Goal: Transaction & Acquisition: Purchase product/service

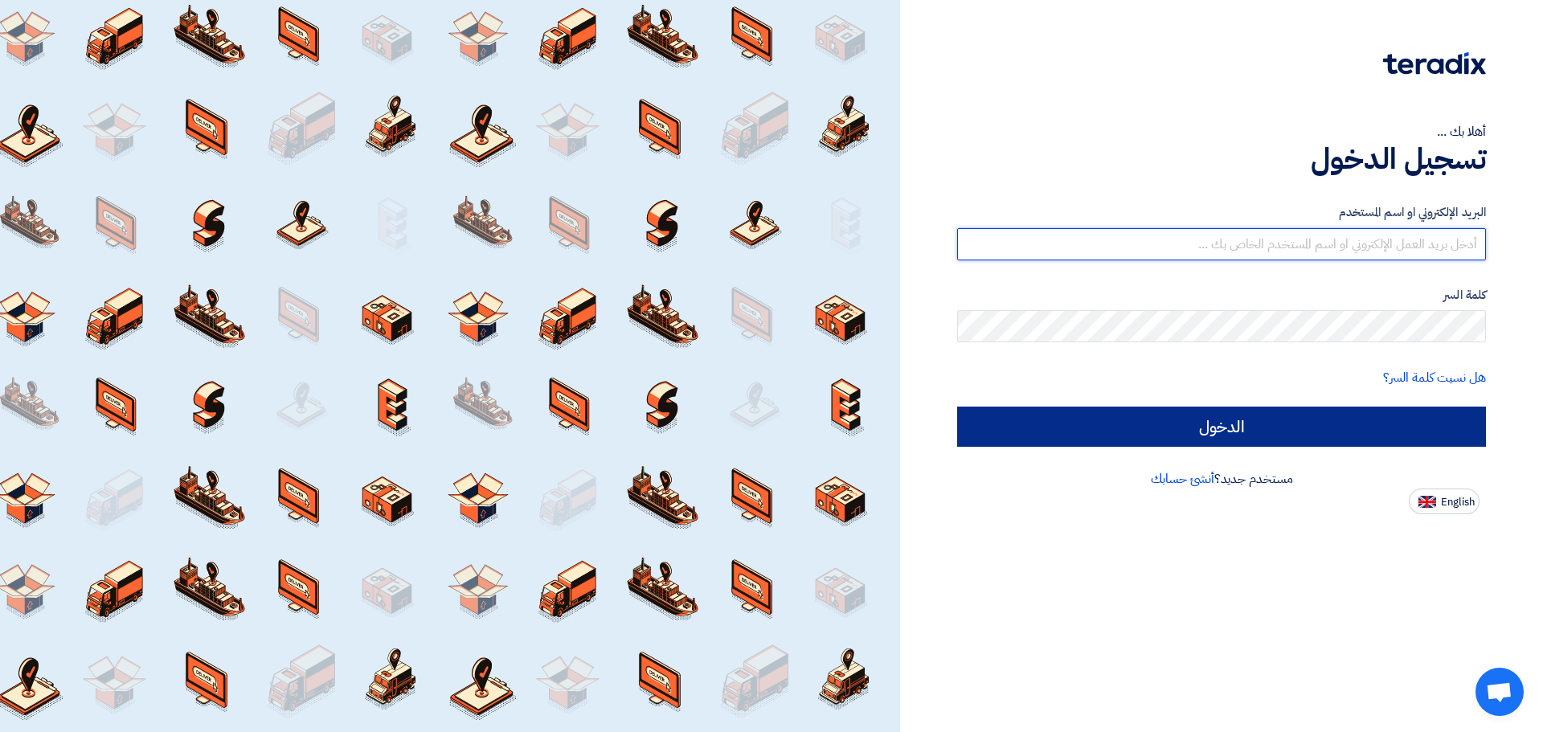
type input "[EMAIL_ADDRESS][DOMAIN_NAME]"
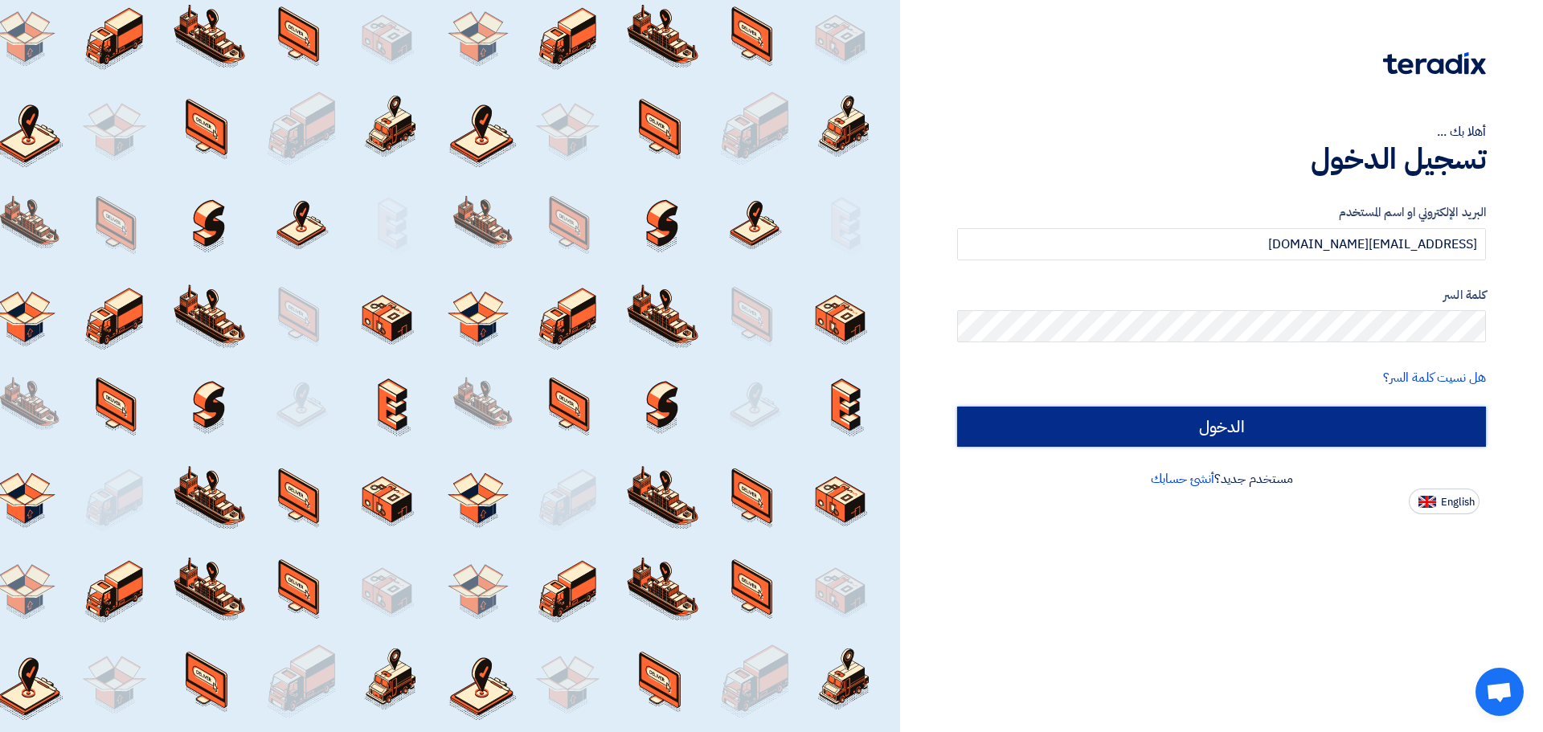
click at [1236, 423] on input "الدخول" at bounding box center [1221, 427] width 529 height 40
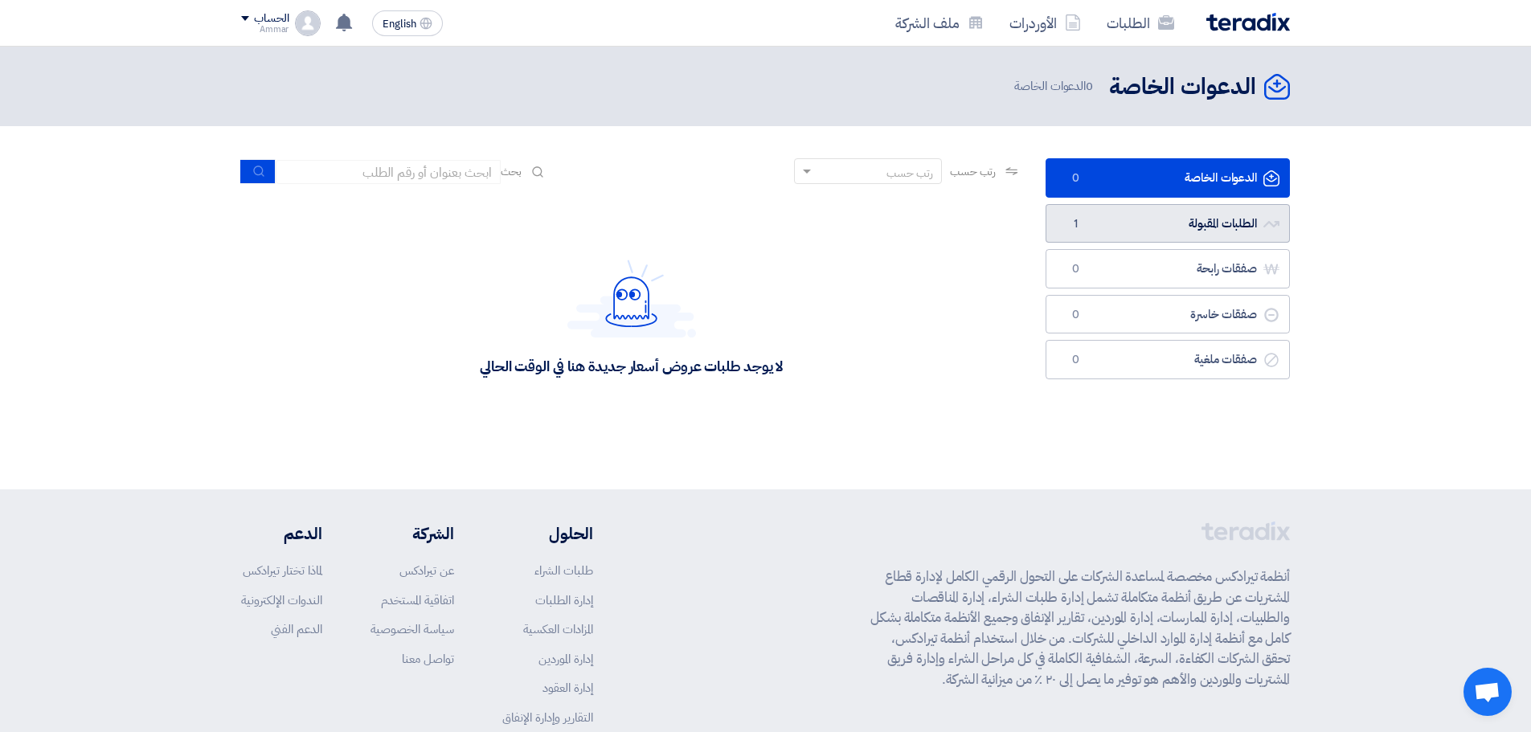
click at [1092, 214] on link "الطلبات المقبولة الطلبات المقبولة 1" at bounding box center [1167, 223] width 244 height 39
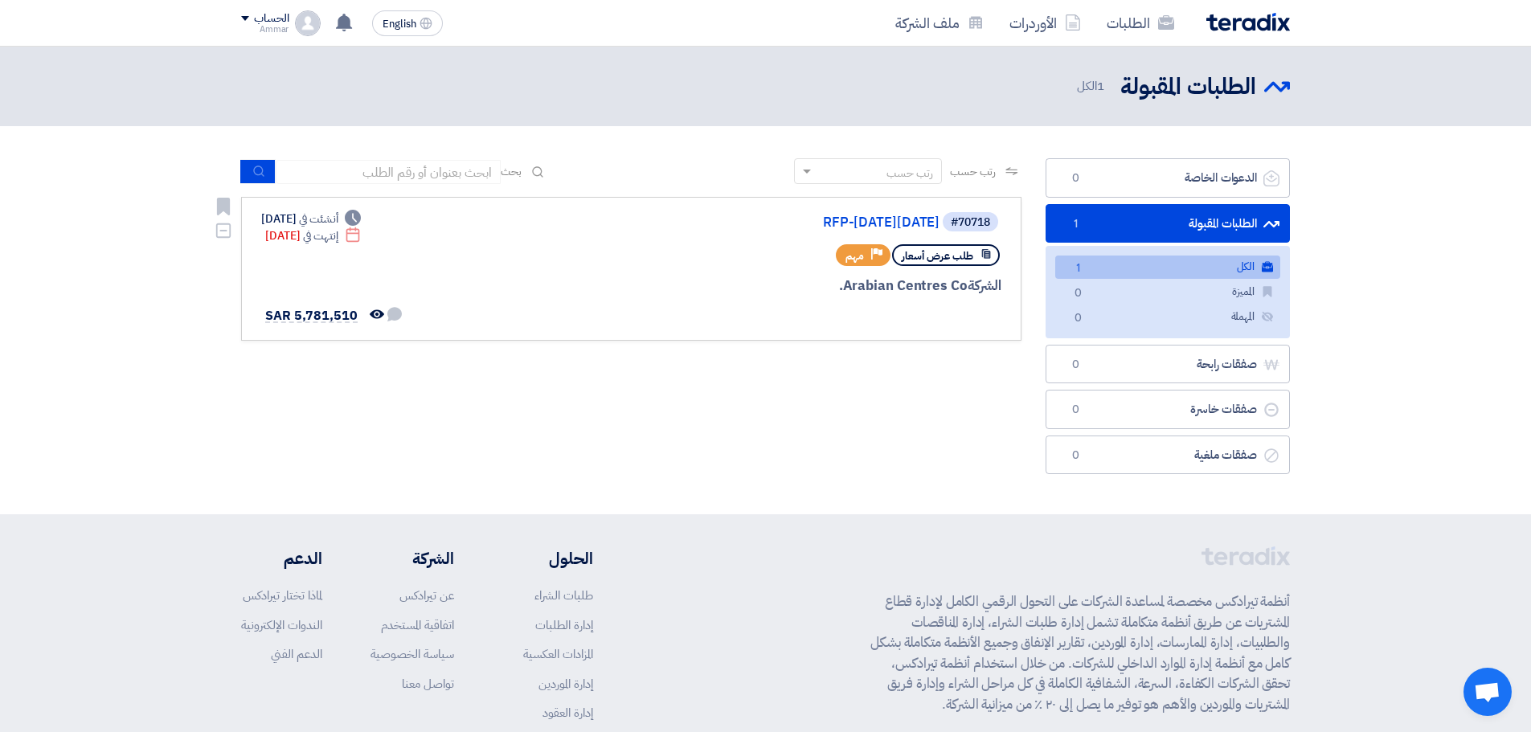
click at [458, 287] on div "#70718 RFP-[DATE][DATE] طلب عرض أسعار Priority مهم [GEOGRAPHIC_DATA] Co. Deadli…" at bounding box center [631, 269] width 740 height 117
click at [386, 256] on div "Deadline أنشئت في [DATE] Deadline إنتهت في [DATE] لم تتم أي محادثة بينك وبين ال…" at bounding box center [332, 269] width 142 height 117
click at [518, 214] on div "#70718 RFP-[DATE][DATE] طلب عرض أسعار Priority مهم [GEOGRAPHIC_DATA] Co. Deadli…" at bounding box center [631, 269] width 740 height 117
click at [884, 219] on link "RFP-[DATE][DATE]" at bounding box center [778, 222] width 321 height 14
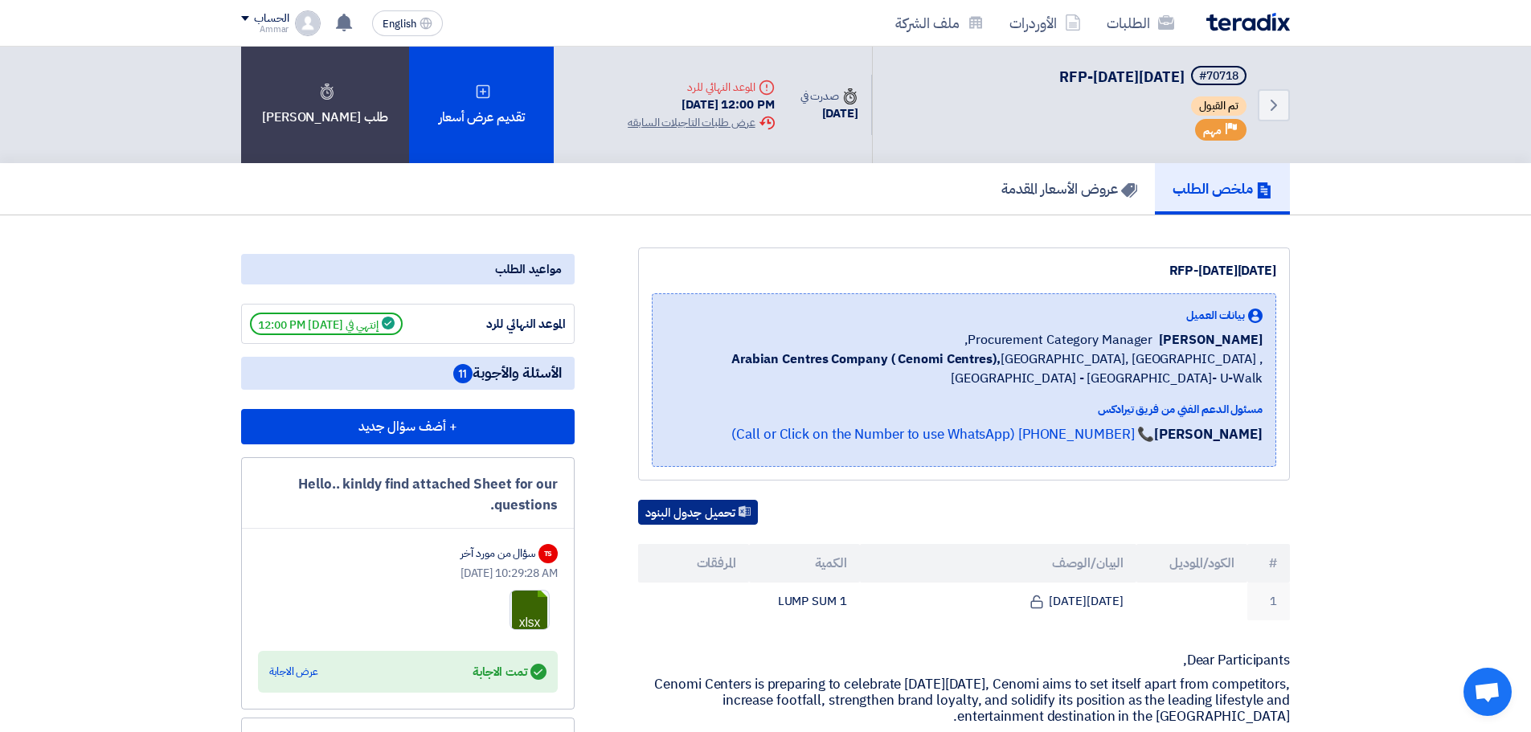
click at [711, 521] on button "تحميل جدول البنود" at bounding box center [698, 513] width 120 height 26
click at [1031, 185] on h5 "عروض الأسعار المقدمة" at bounding box center [1069, 188] width 136 height 18
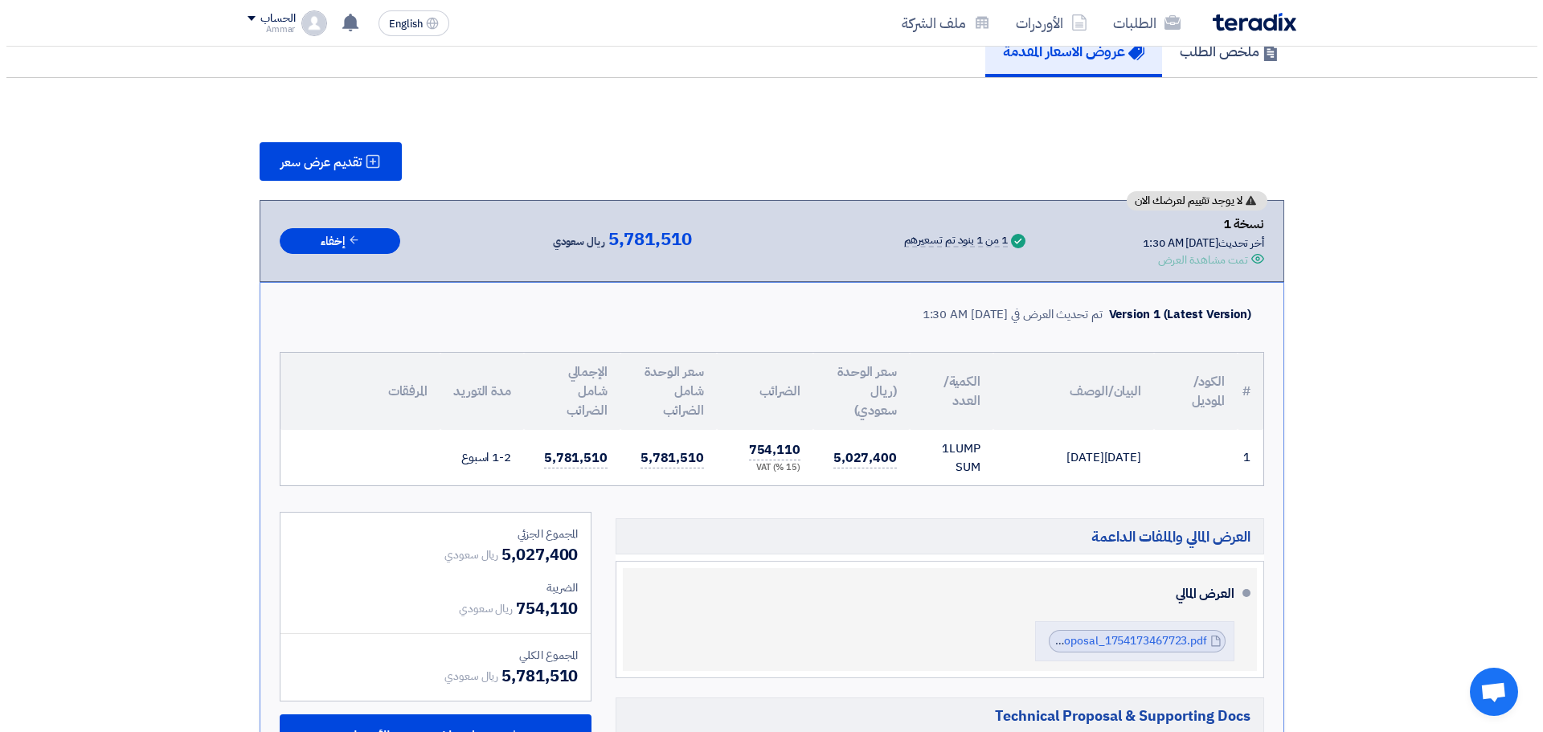
scroll to position [80, 0]
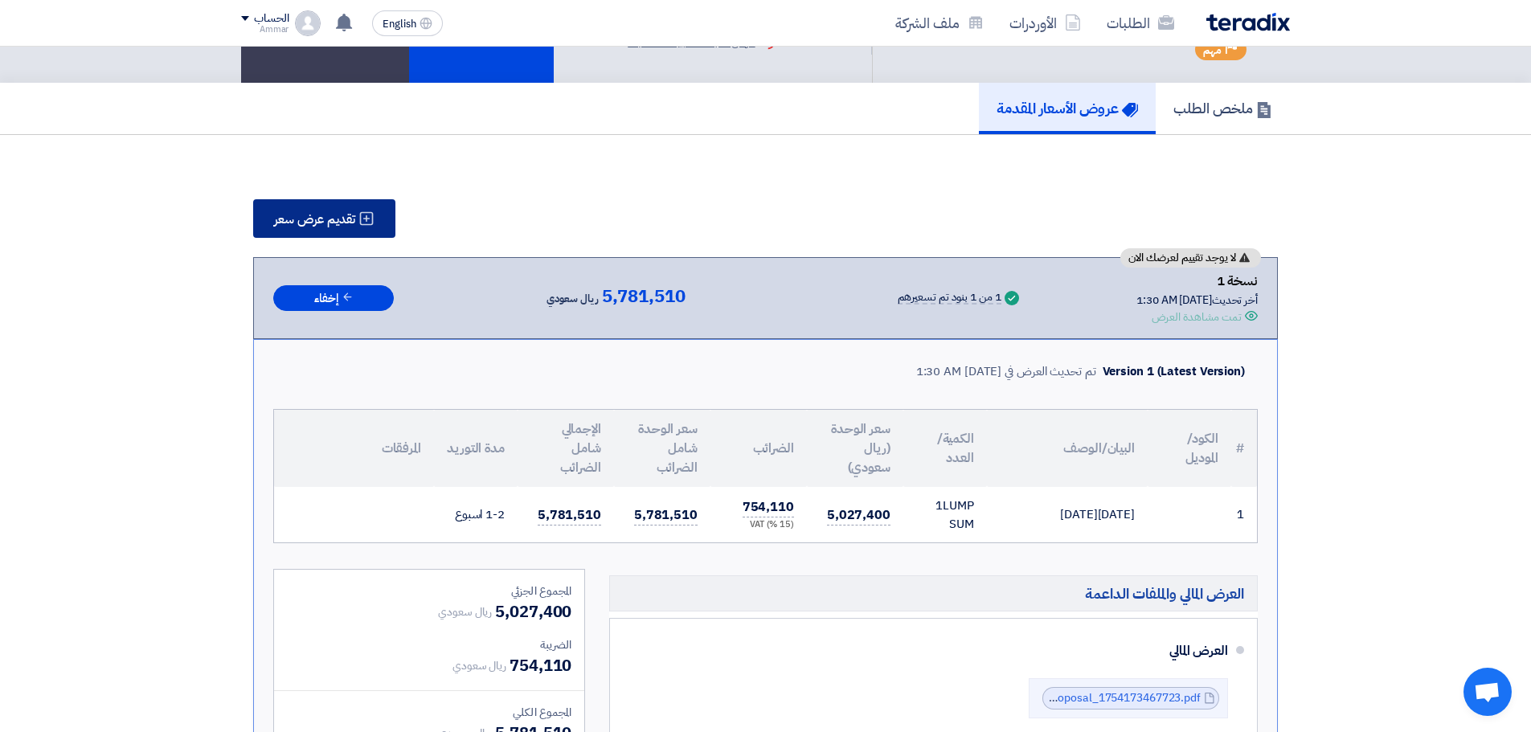
click at [315, 223] on span "تقديم عرض سعر" at bounding box center [314, 219] width 81 height 13
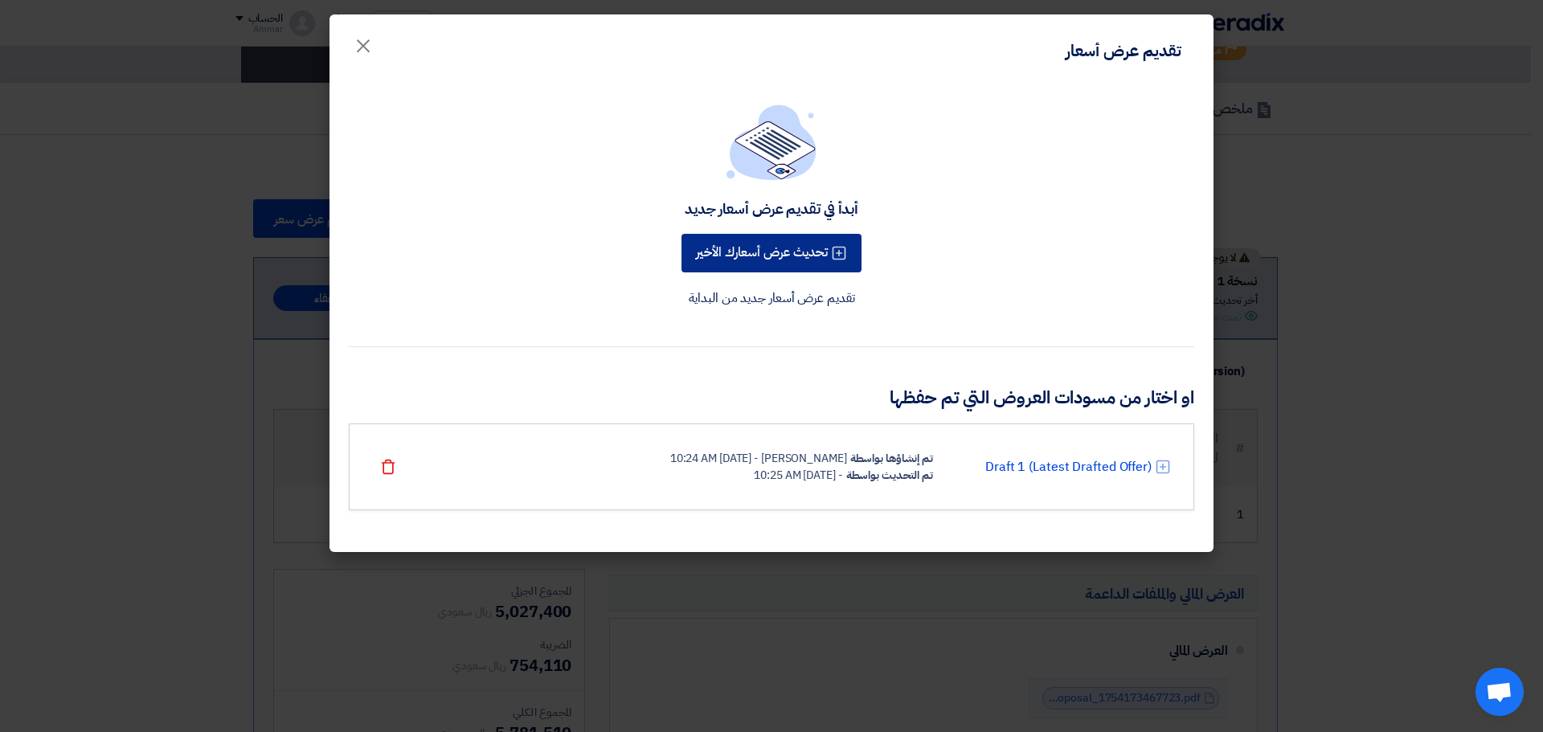
click at [763, 256] on button "تحديث عرض أسعارك الأخير" at bounding box center [771, 253] width 180 height 39
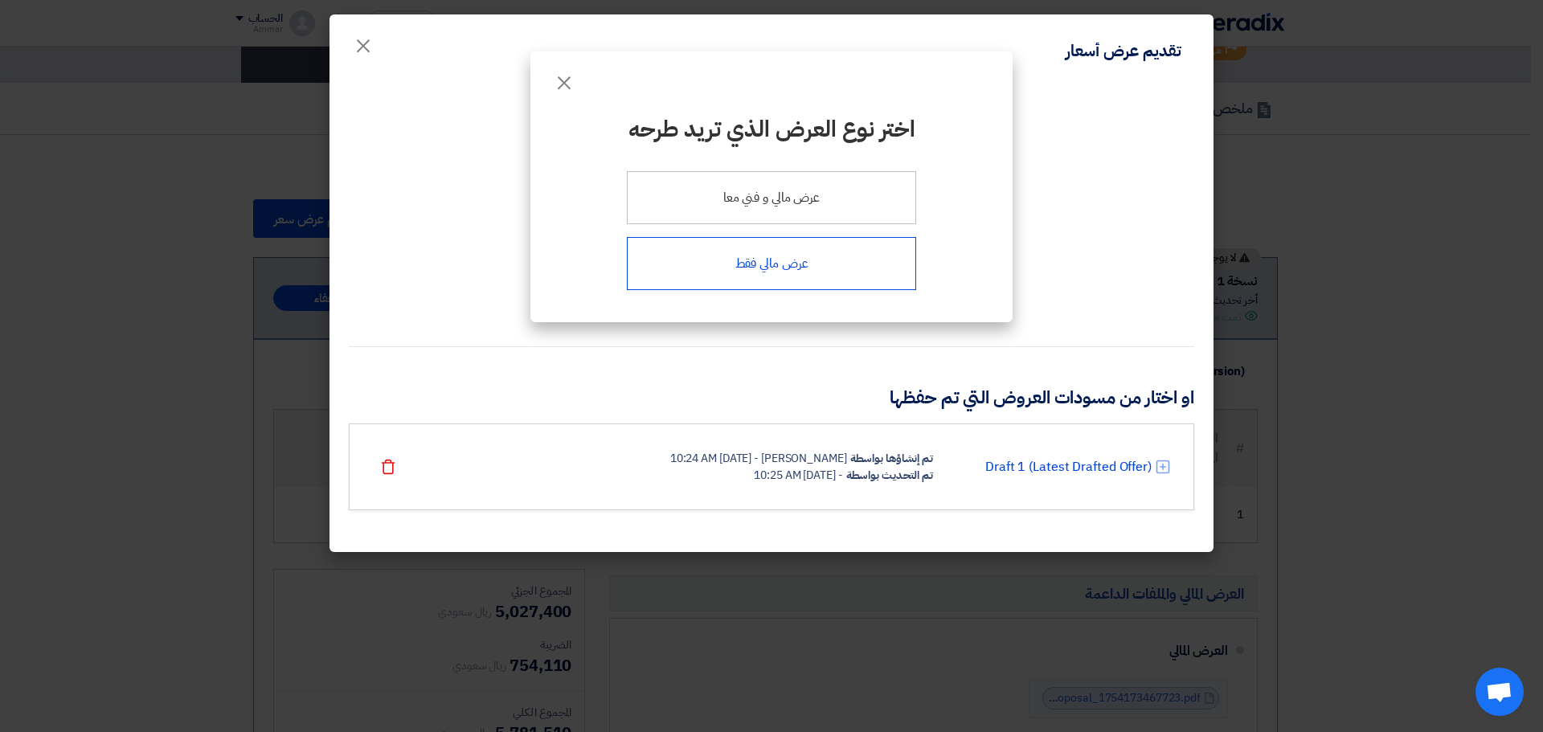
click at [787, 279] on div "عرض مالي فقط" at bounding box center [771, 263] width 289 height 53
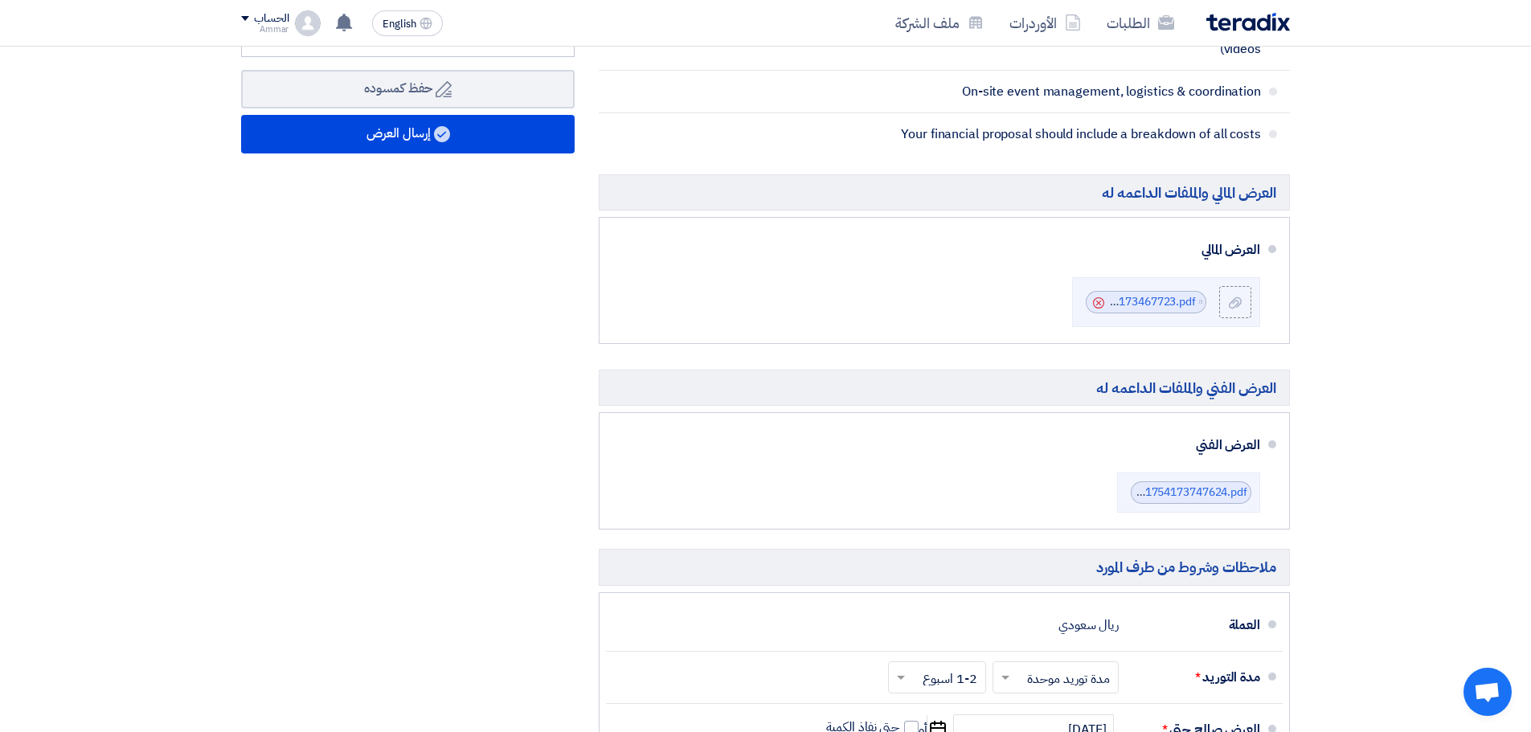
scroll to position [723, 0]
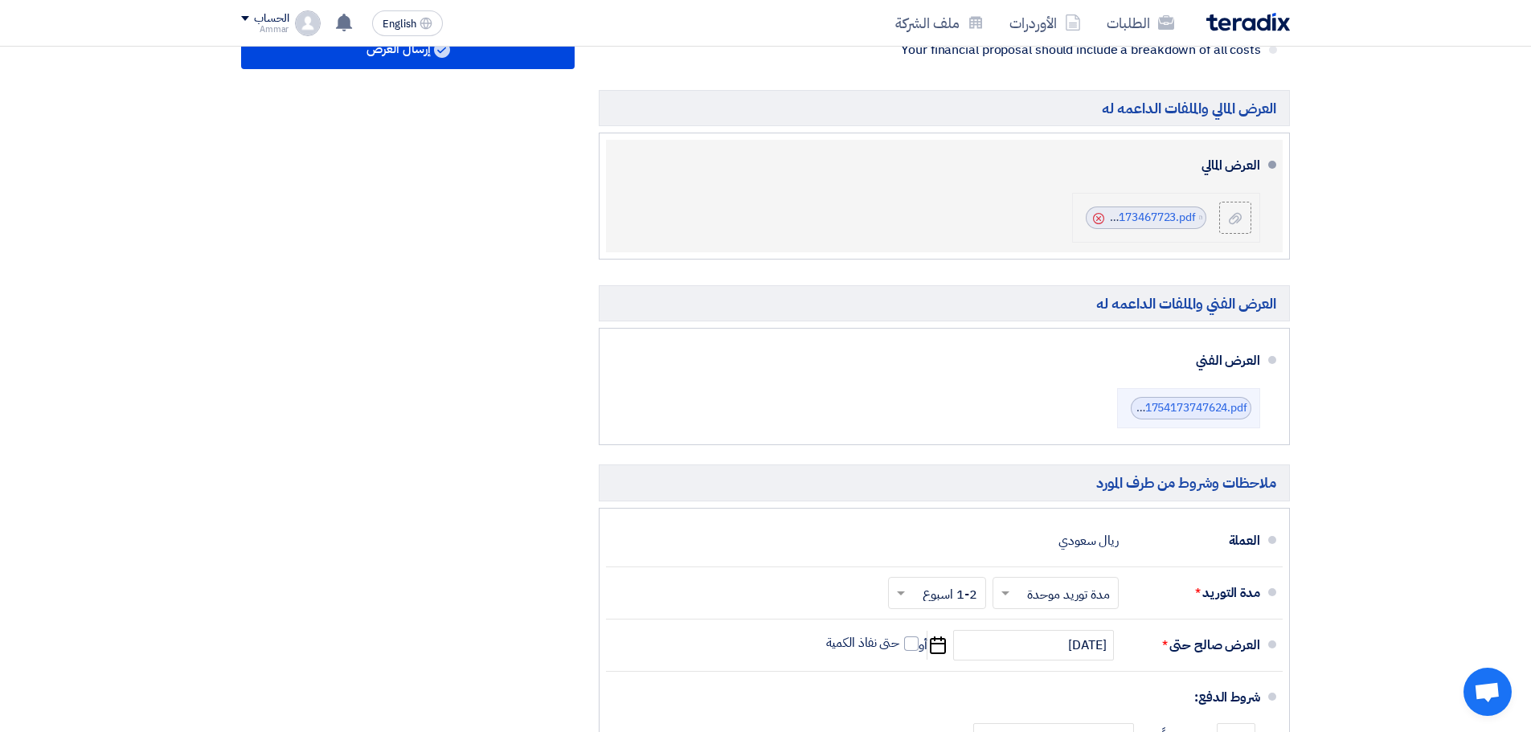
click at [1098, 219] on use at bounding box center [1098, 218] width 11 height 11
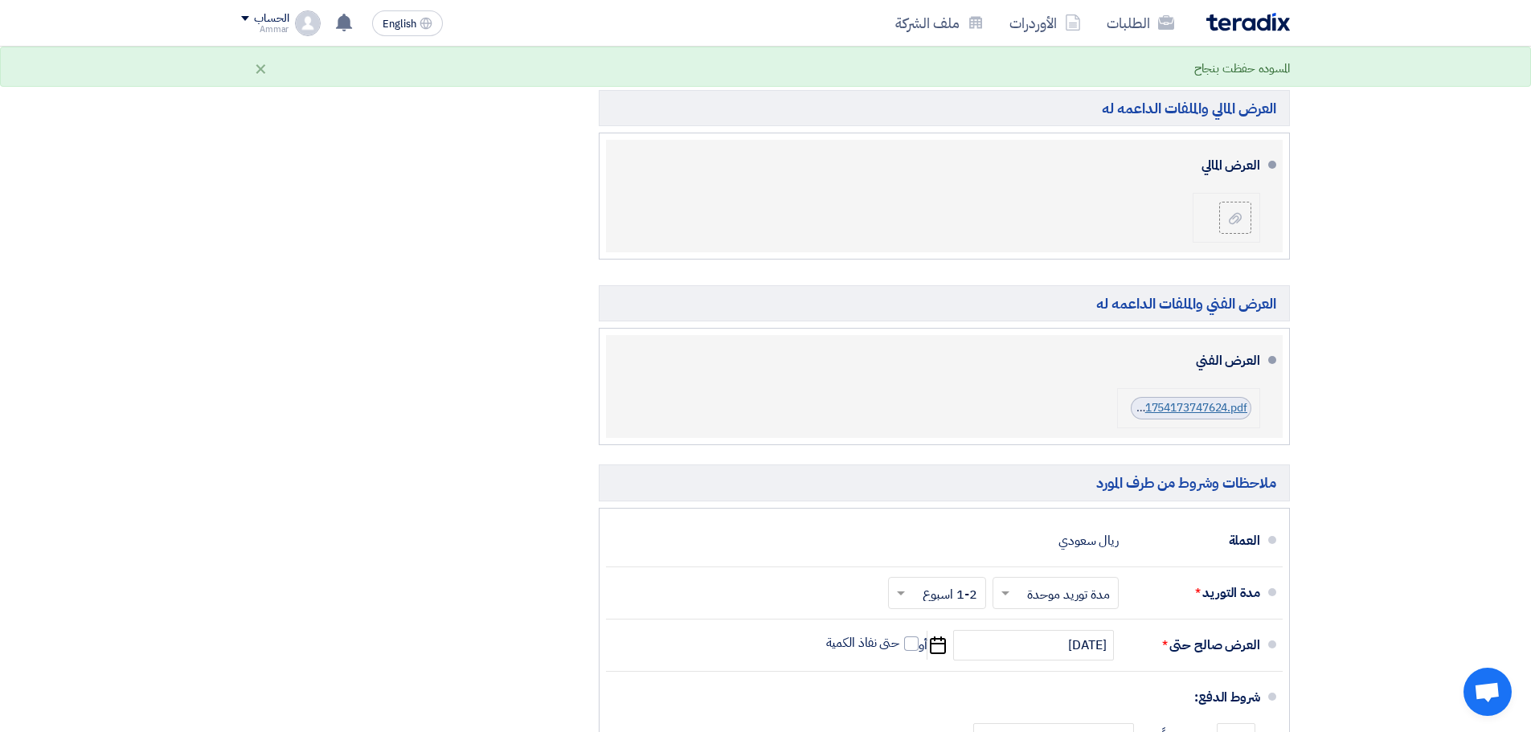
click at [1139, 413] on link "Cenomi_Saudi_ND_Technical_Proposal_1754173747624.pdf" at bounding box center [1093, 407] width 308 height 17
click at [1082, 404] on div "العرض الفني Cenomi_Saudi_ND_Technical_Proposal_1754173747624.pdf" at bounding box center [939, 387] width 641 height 90
click at [1123, 419] on li "Cenomi_Saudi_ND_Technical_Proposal_1754173747624.pdf" at bounding box center [1188, 408] width 143 height 40
drag, startPoint x: 1121, startPoint y: 419, endPoint x: 1011, endPoint y: 403, distance: 111.3
click at [1016, 407] on div "العرض الفني Cenomi_Saudi_ND_Technical_Proposal_1754173747624.pdf" at bounding box center [939, 387] width 641 height 90
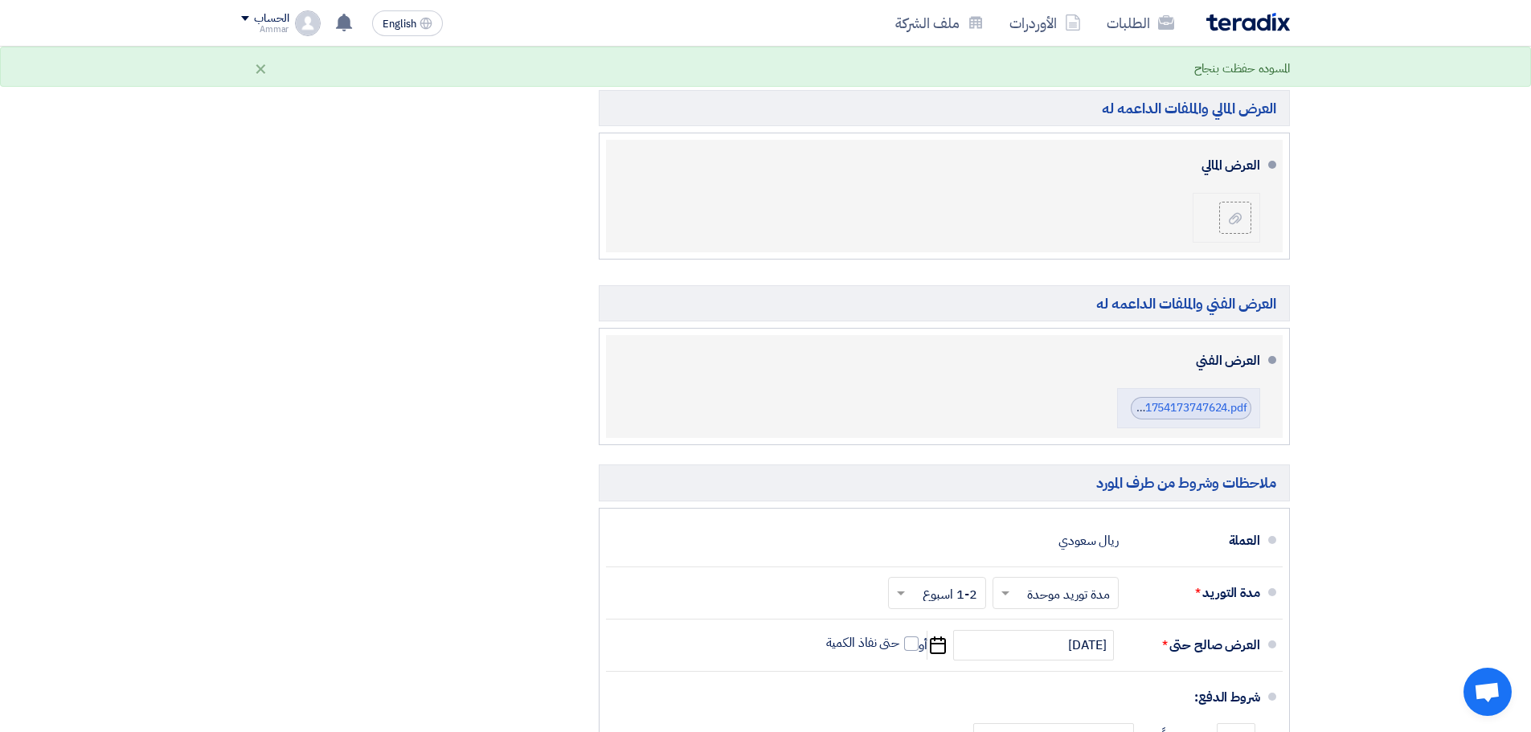
click at [1266, 413] on li "العرض الفني Cenomi_Saudi_ND_Technical_Proposal_1754173747624.pdf" at bounding box center [944, 386] width 677 height 103
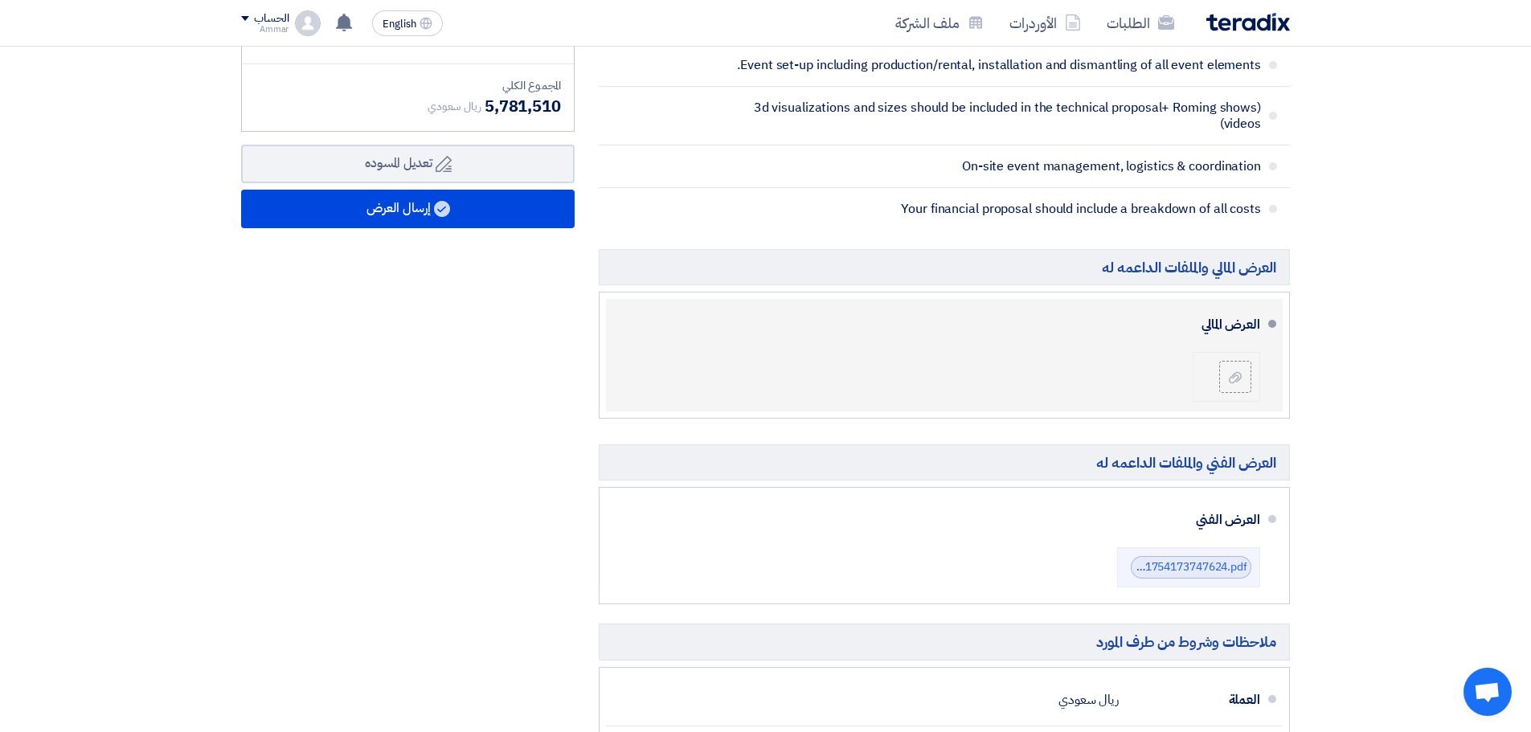
scroll to position [562, 0]
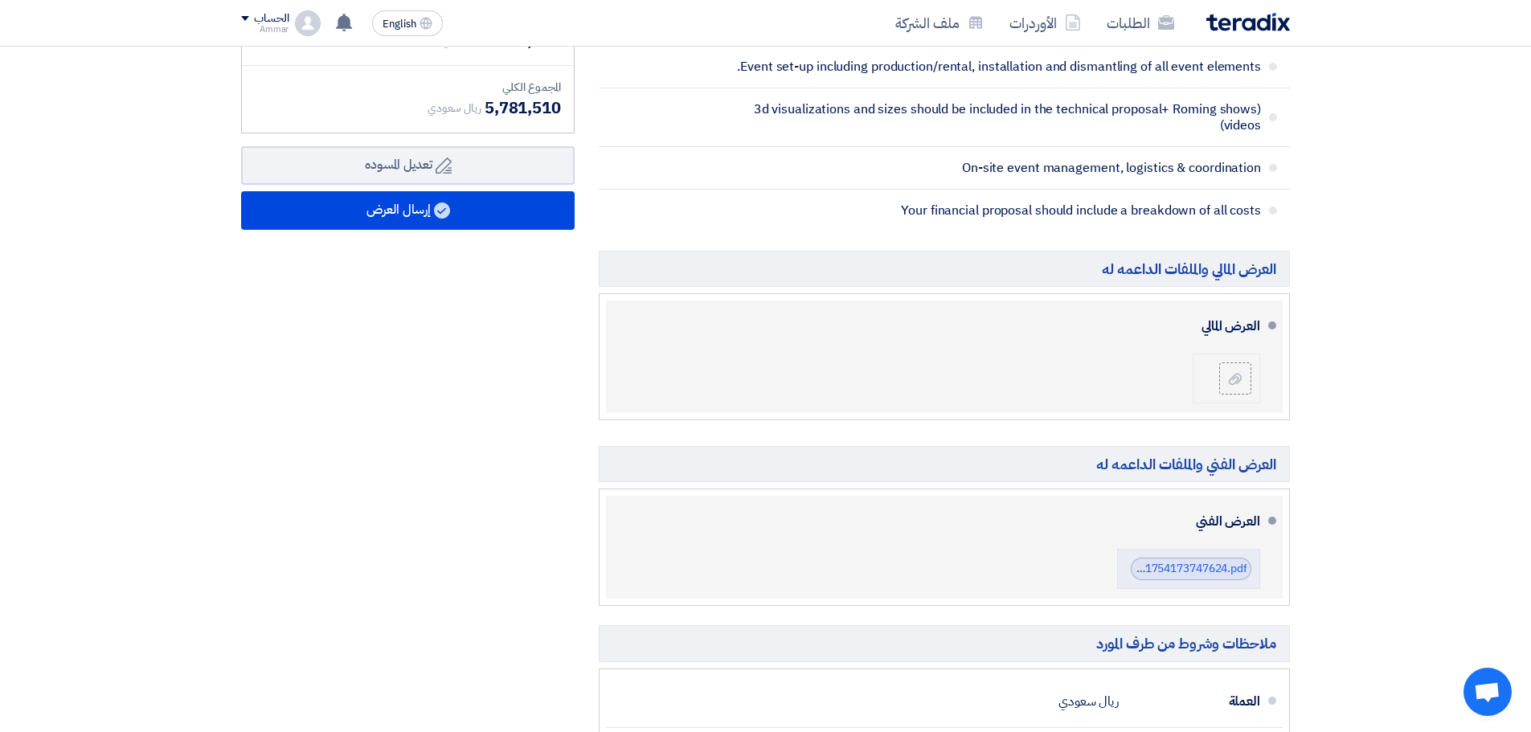
click at [1262, 527] on li "العرض الفني Cenomi_Saudi_ND_Technical_Proposal_1754173747624.pdf" at bounding box center [944, 547] width 677 height 103
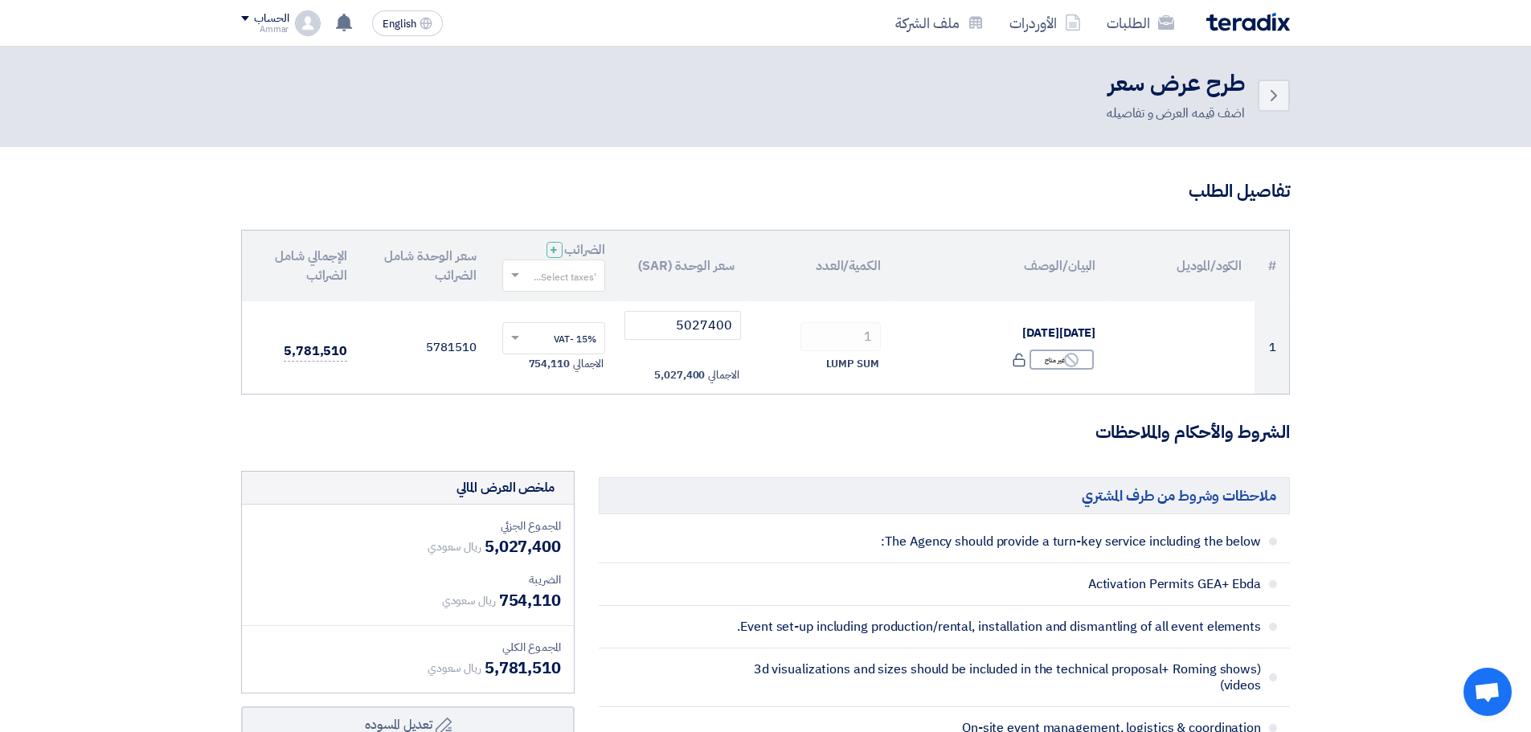
scroll to position [0, 0]
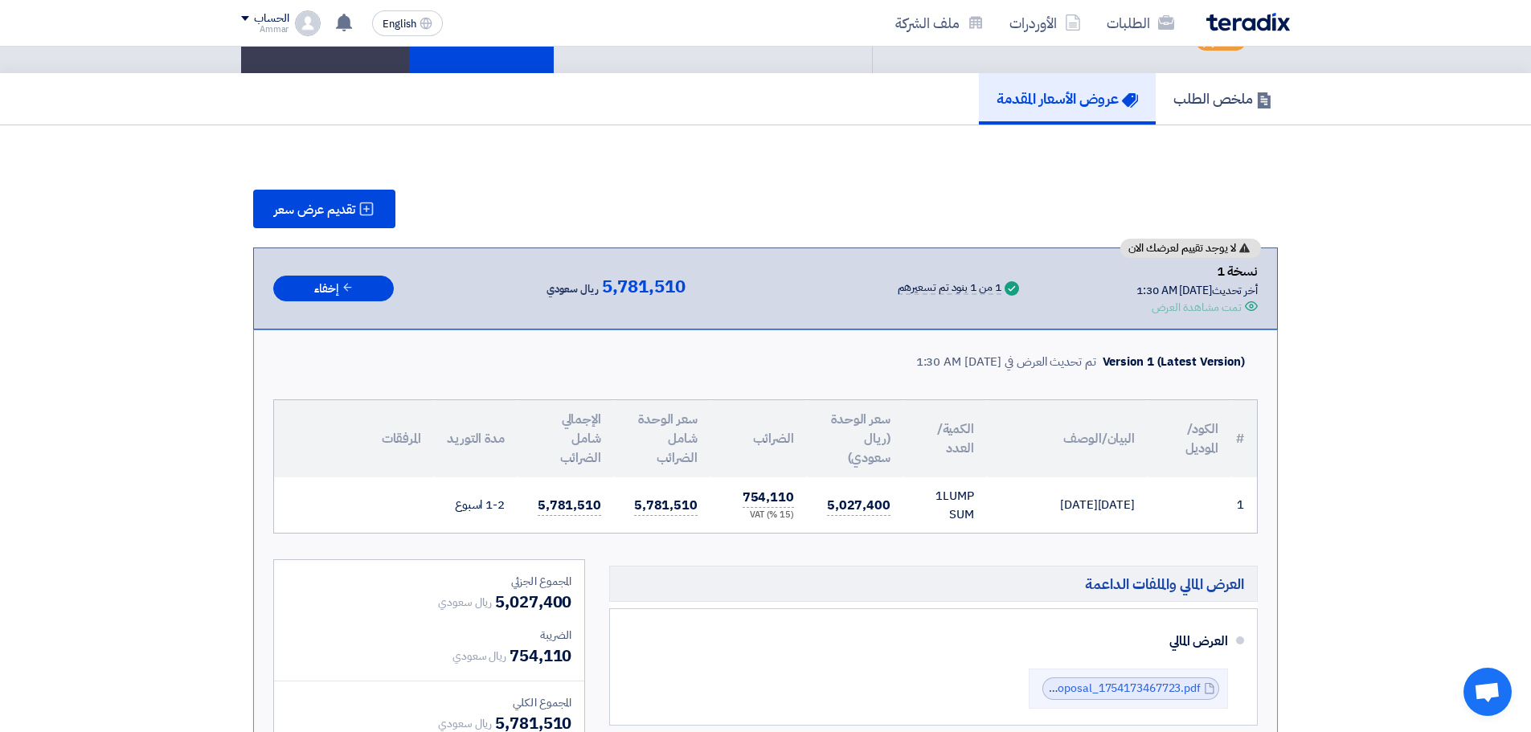
scroll to position [402, 0]
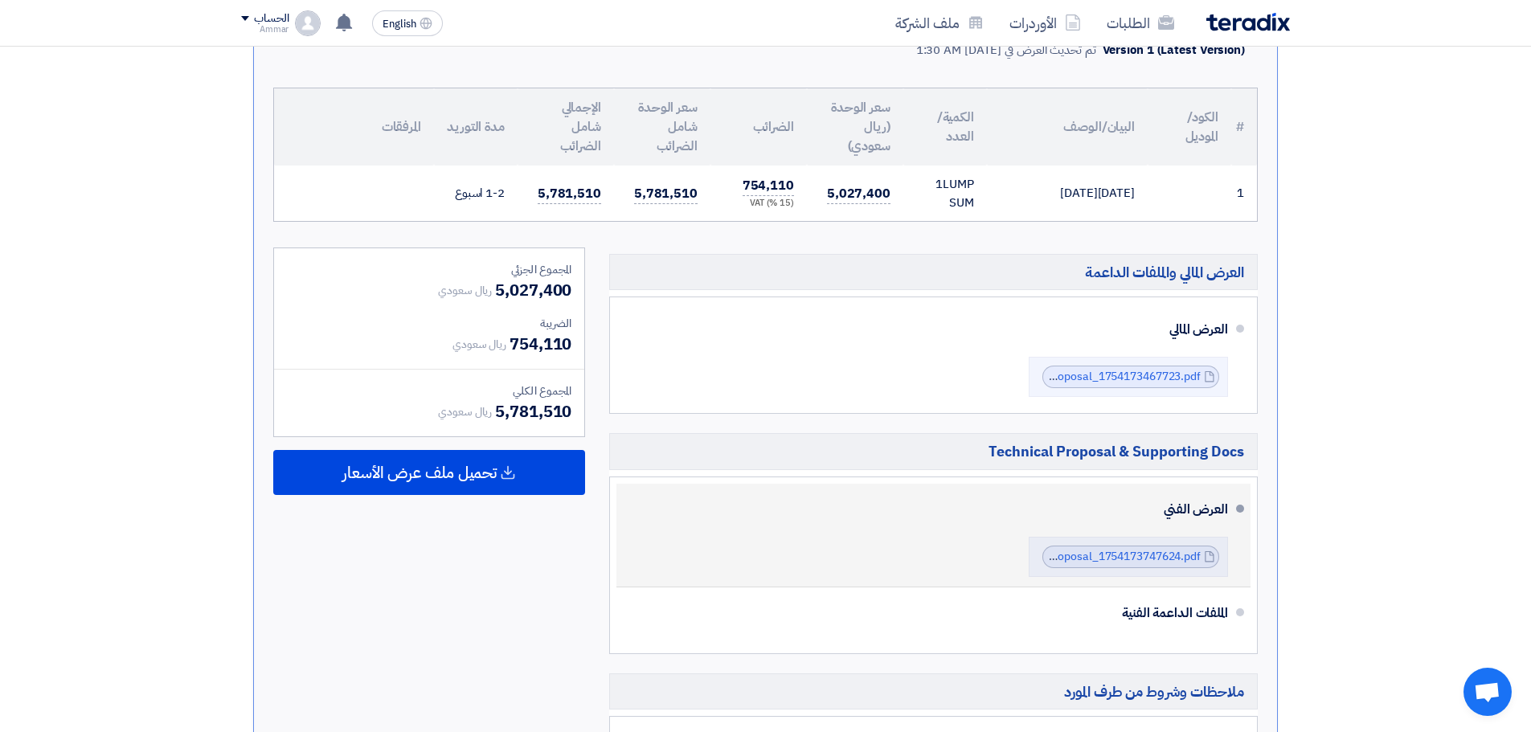
click at [1005, 566] on div "العرض الفني Cenomi_Saudi_ND_Technical_Proposal_1754173747624.pdf Cenomi_Saudi_N…" at bounding box center [928, 535] width 599 height 90
drag, startPoint x: 1033, startPoint y: 513, endPoint x: 1111, endPoint y: 513, distance: 77.9
click at [1094, 515] on div "العرض الفني" at bounding box center [935, 509] width 586 height 39
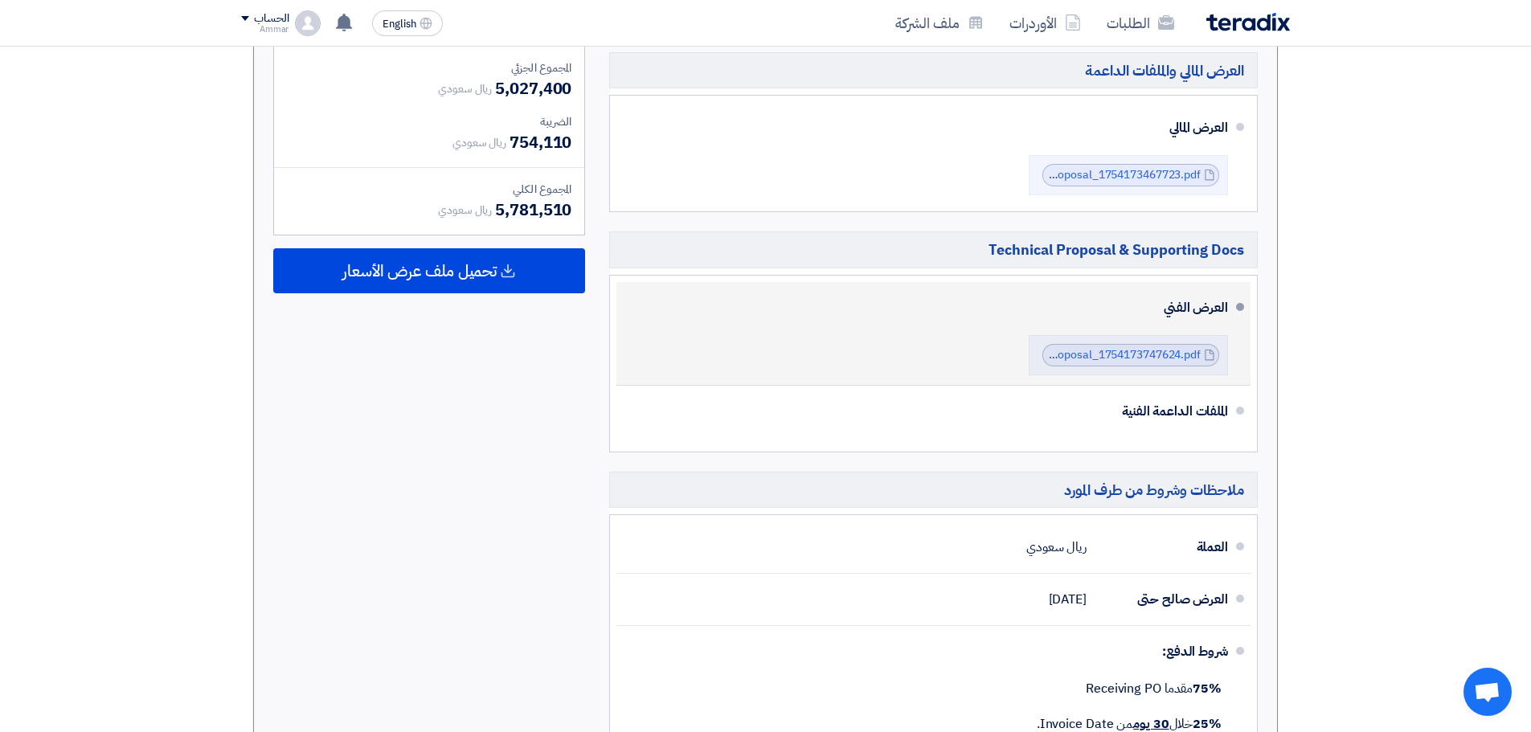
scroll to position [643, 0]
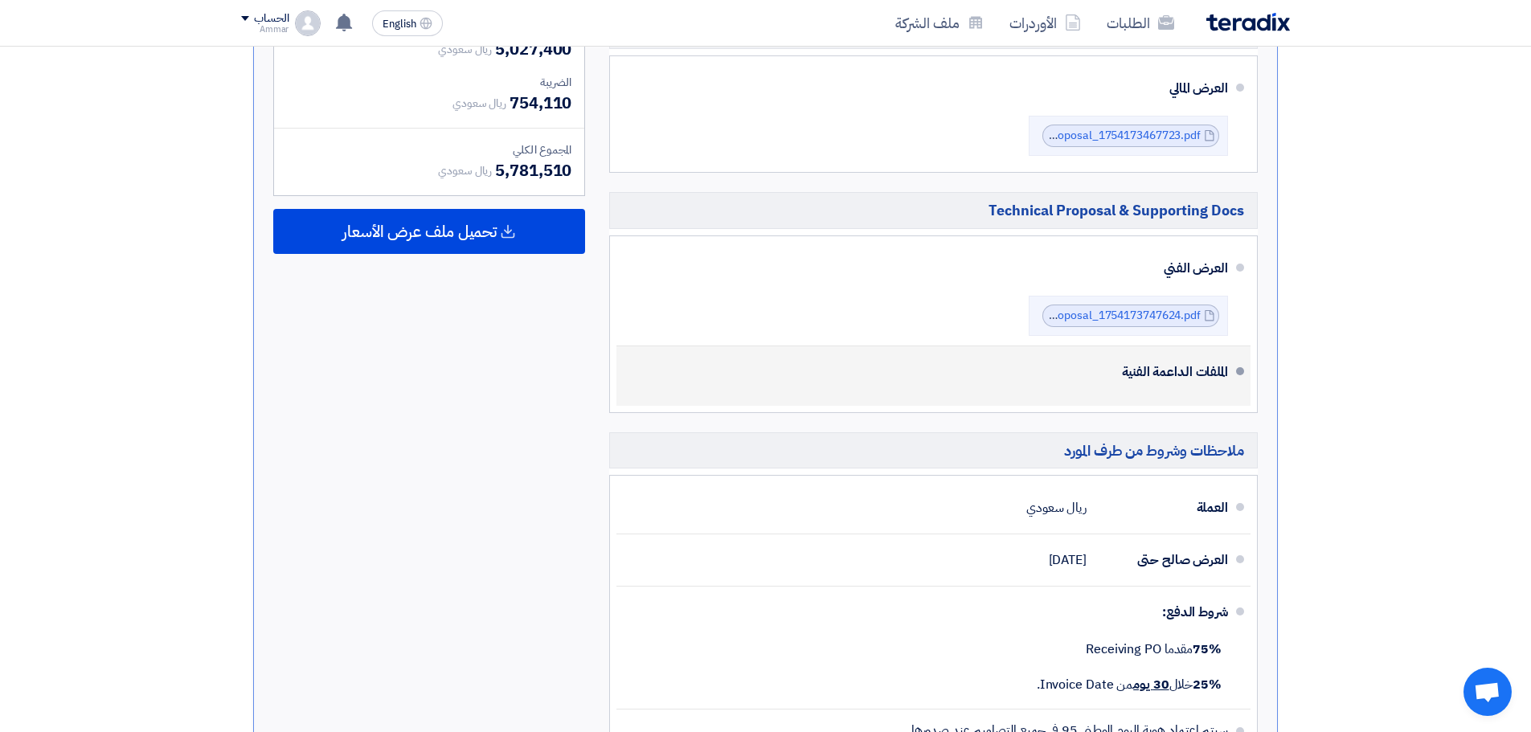
click at [1140, 385] on div "الملفات الداعمة الفنية" at bounding box center [935, 372] width 586 height 39
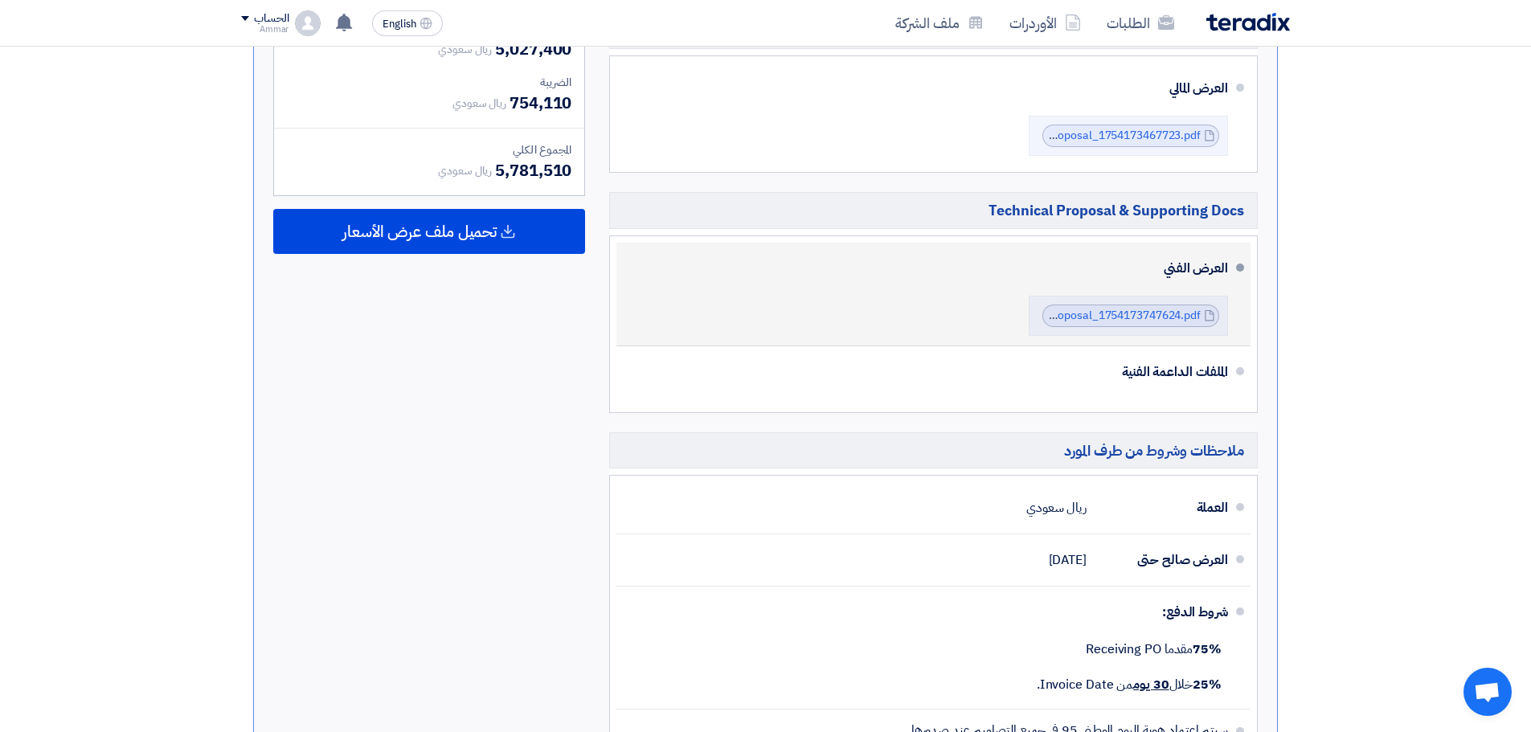
click at [1209, 268] on div "العرض الفني" at bounding box center [935, 268] width 586 height 39
click at [1234, 315] on li "العرض الفني Cenomi_Saudi_ND_Technical_Proposal_1754173747624.pdf Cenomi_Saudi_N…" at bounding box center [933, 295] width 634 height 104
click at [1224, 315] on li "Cenomi_Saudi_ND_Technical_Proposal_1754173747624.pdf Cenomi_Saudi_ND_Technical_…" at bounding box center [1128, 316] width 199 height 40
drag, startPoint x: 1177, startPoint y: 324, endPoint x: 1041, endPoint y: 318, distance: 136.7
click at [1061, 319] on div "Cenomi_Saudi_ND_Technical_Proposal_1754173747624.pdf Cenomi_Saudi_ND_Technical_…" at bounding box center [1130, 316] width 177 height 22
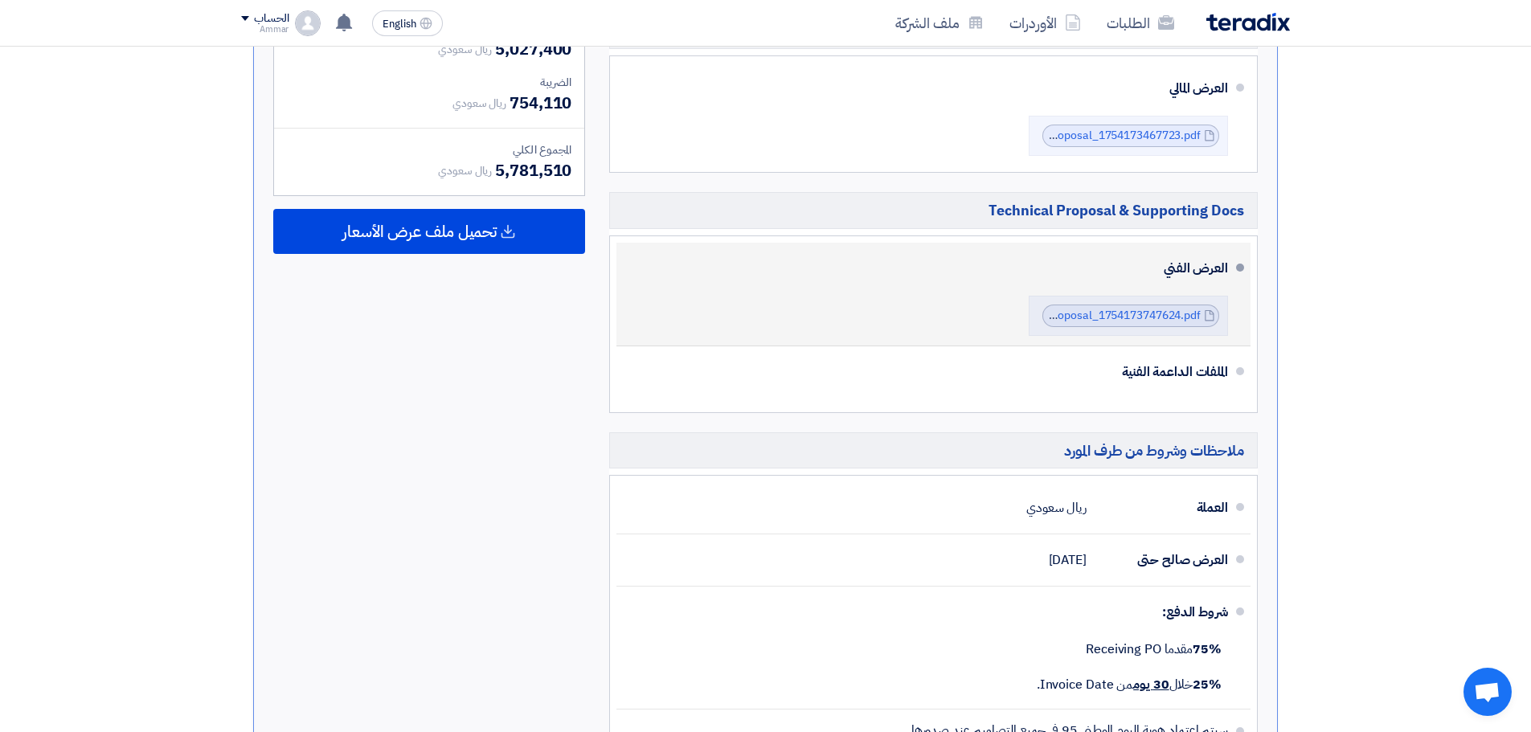
click at [985, 319] on div "العرض الفني Cenomi_Saudi_ND_Technical_Proposal_1754173747624.pdf Cenomi_Saudi_N…" at bounding box center [928, 294] width 599 height 90
click at [984, 319] on div "العرض الفني Cenomi_Saudi_ND_Technical_Proposal_1754173747624.pdf Cenomi_Saudi_N…" at bounding box center [928, 294] width 599 height 90
click at [1095, 309] on link "Cenomi_Saudi_ND_Technical_Proposal_1754173747624.pdf" at bounding box center [1047, 315] width 308 height 17
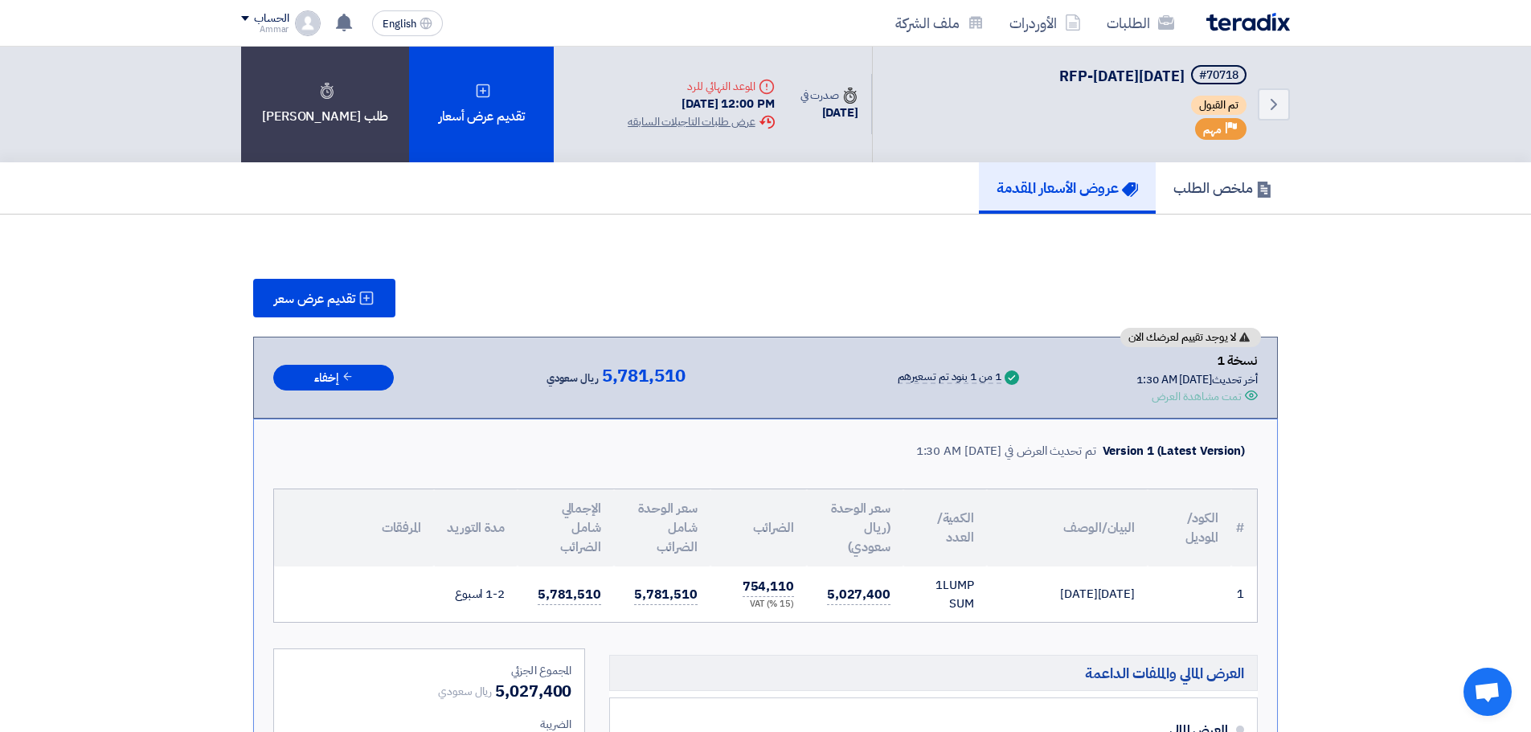
scroll to position [0, 0]
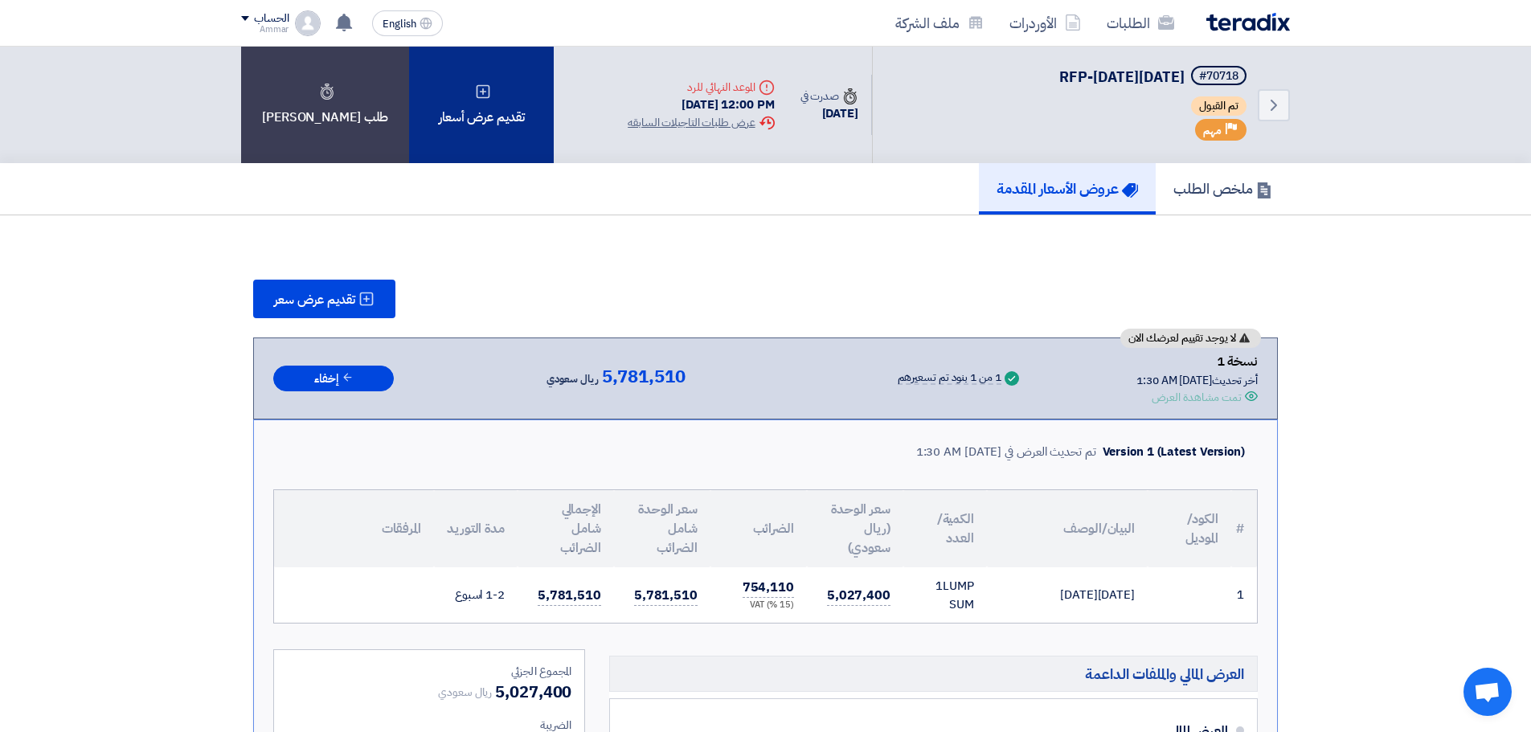
click at [467, 141] on div "تقديم عرض أسعار" at bounding box center [481, 105] width 145 height 117
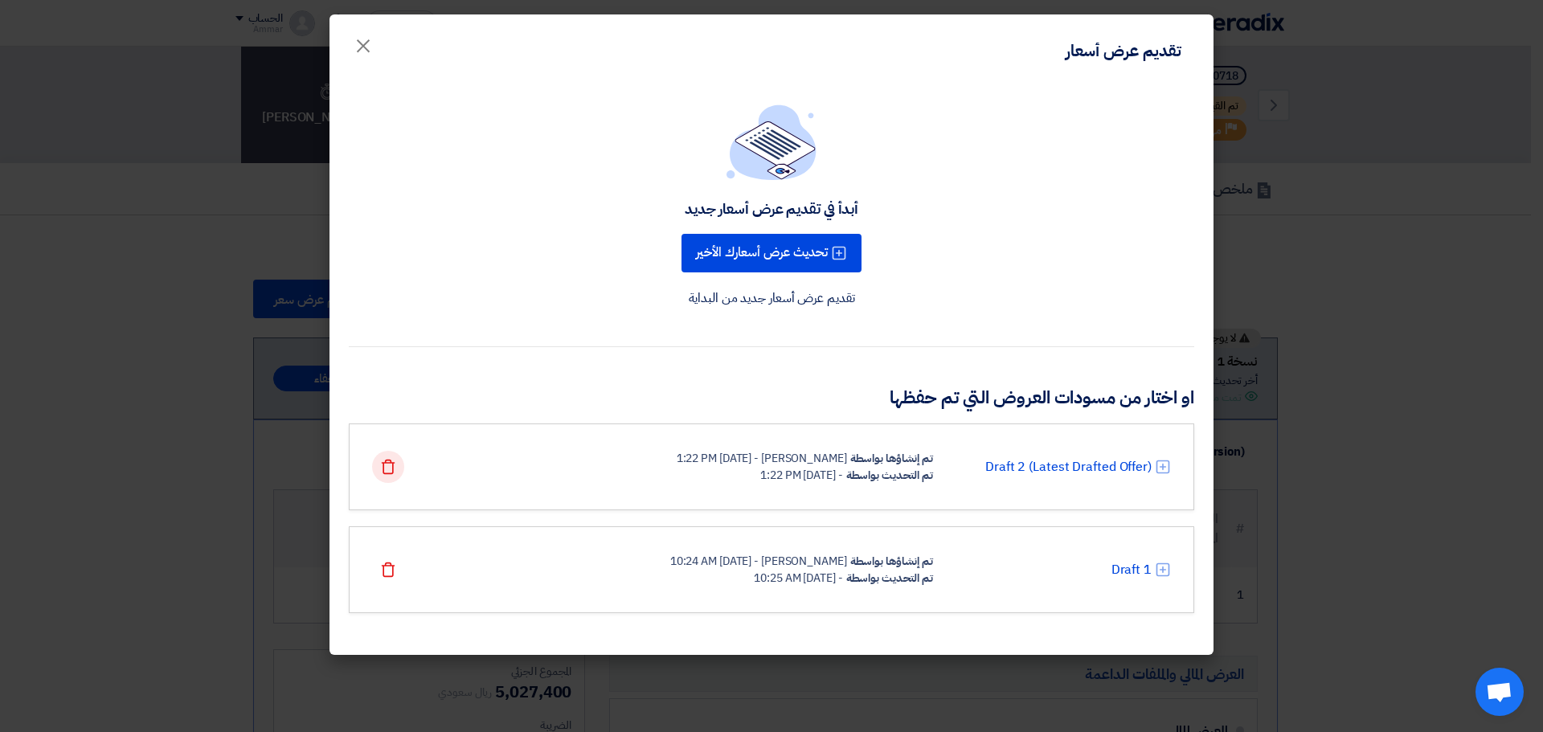
click at [386, 466] on icon "Delete" at bounding box center [388, 467] width 16 height 16
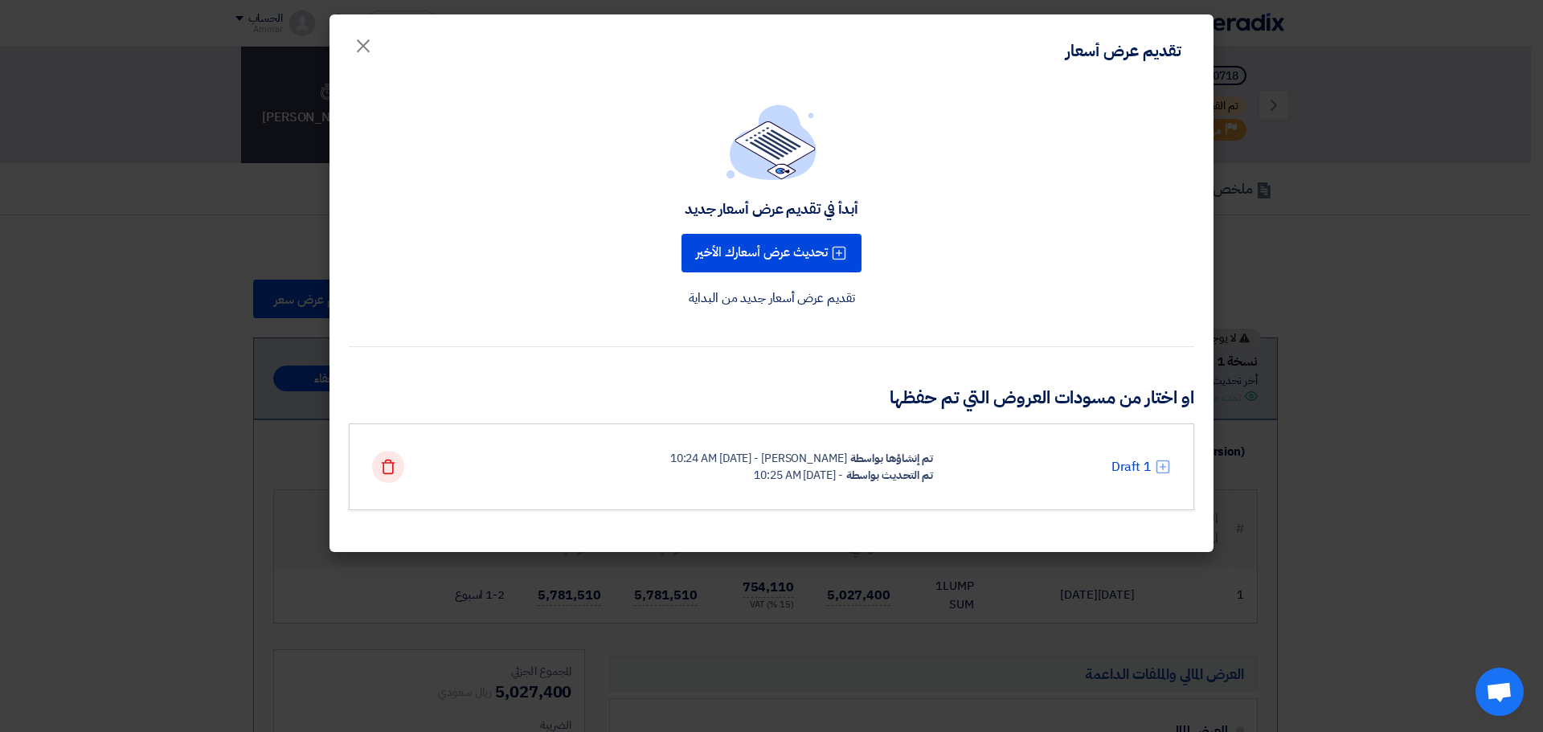
click at [380, 464] on icon "Delete" at bounding box center [388, 467] width 16 height 16
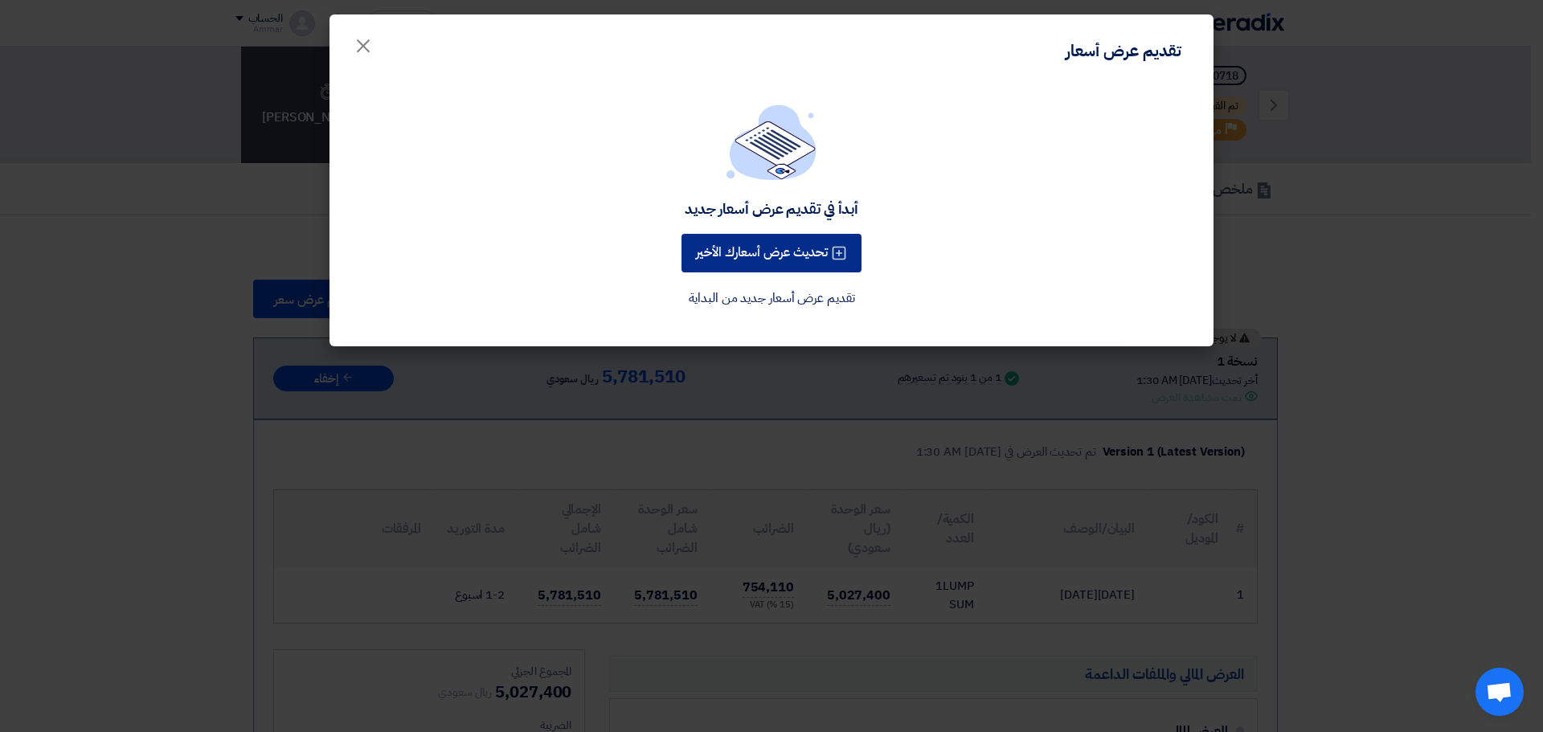
click at [737, 262] on button "تحديث عرض أسعارك الأخير" at bounding box center [771, 253] width 180 height 39
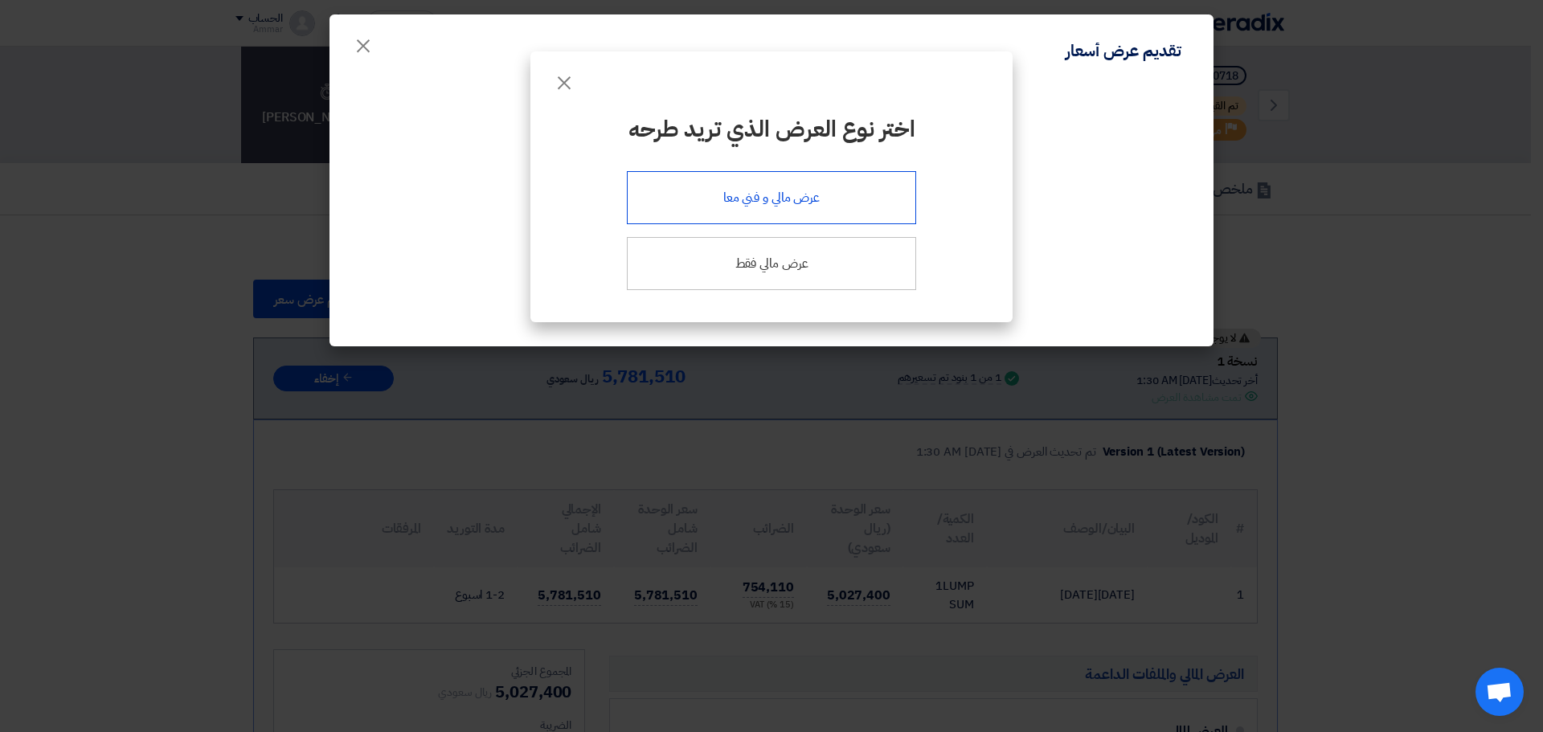
click at [723, 195] on div "عرض مالي و فني معا" at bounding box center [771, 197] width 289 height 53
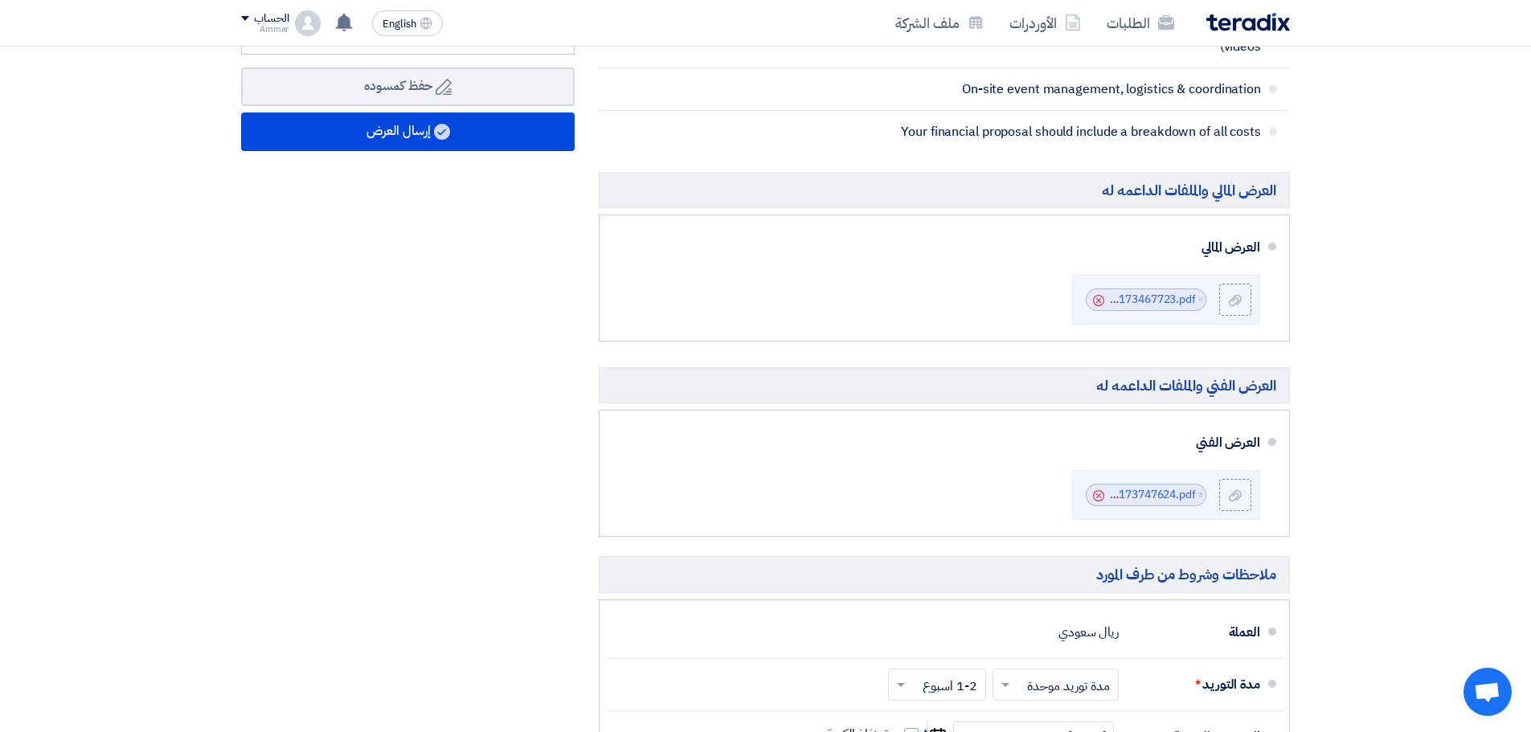
scroll to position [643, 0]
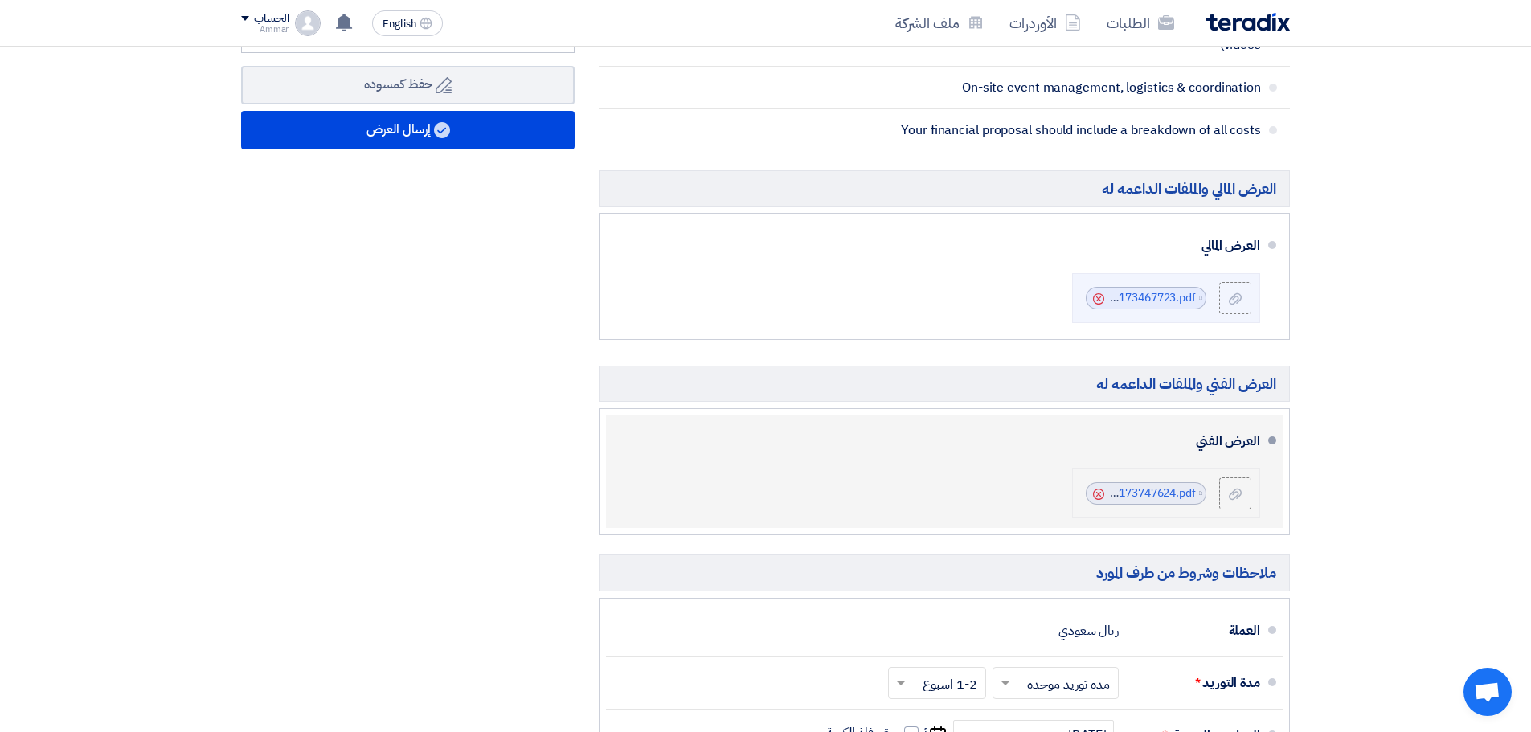
click at [1098, 496] on use at bounding box center [1098, 494] width 11 height 11
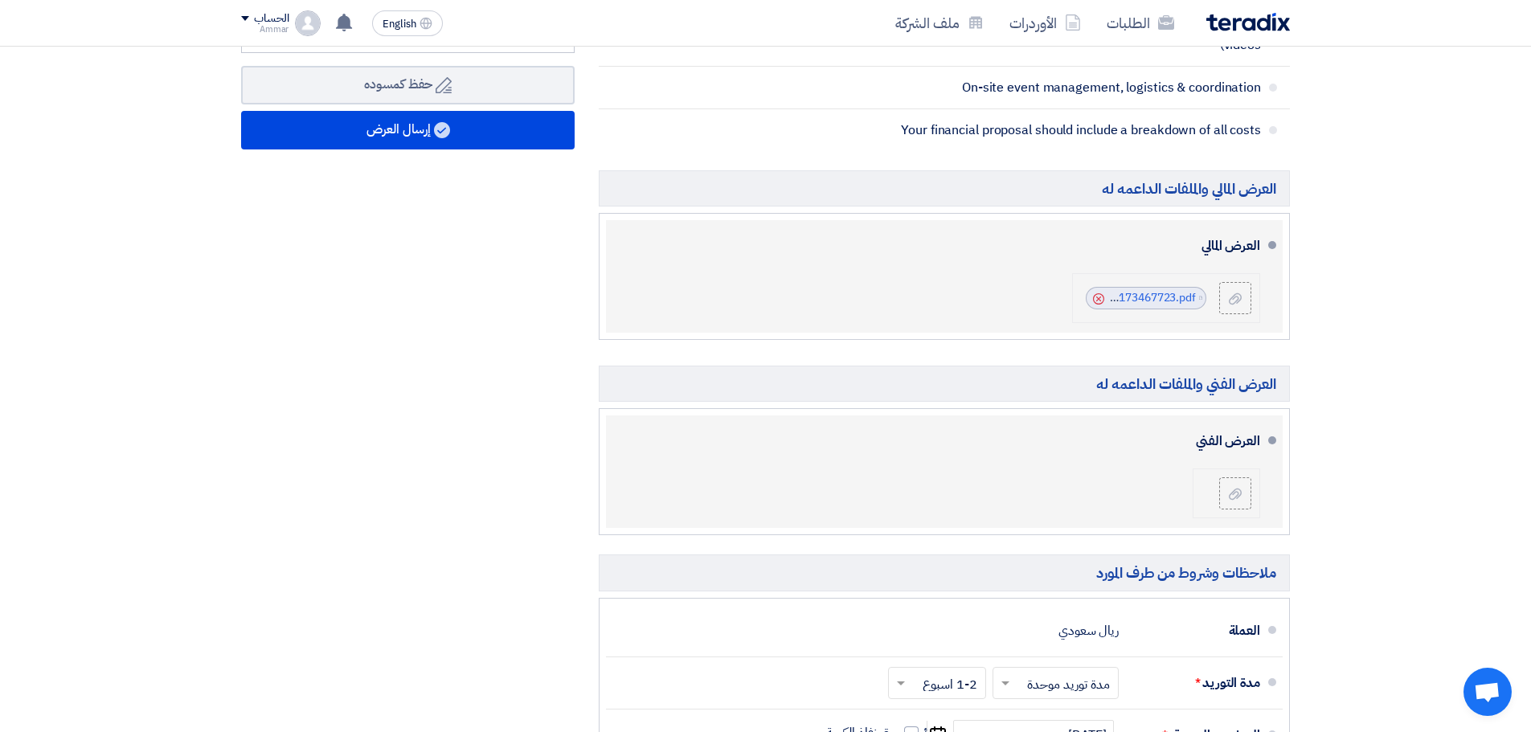
click at [1100, 297] on icon "Cancel" at bounding box center [1098, 298] width 11 height 11
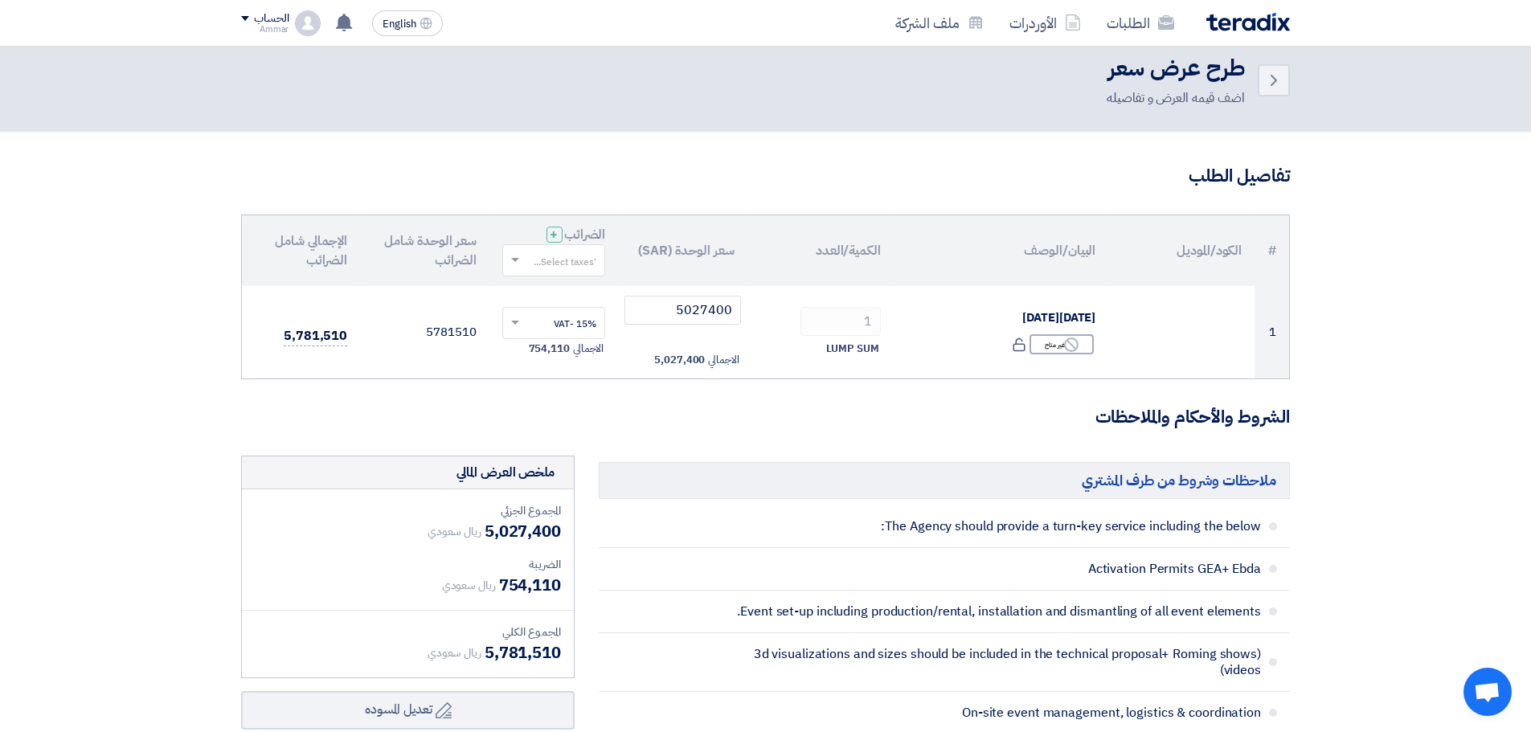
scroll to position [0, 0]
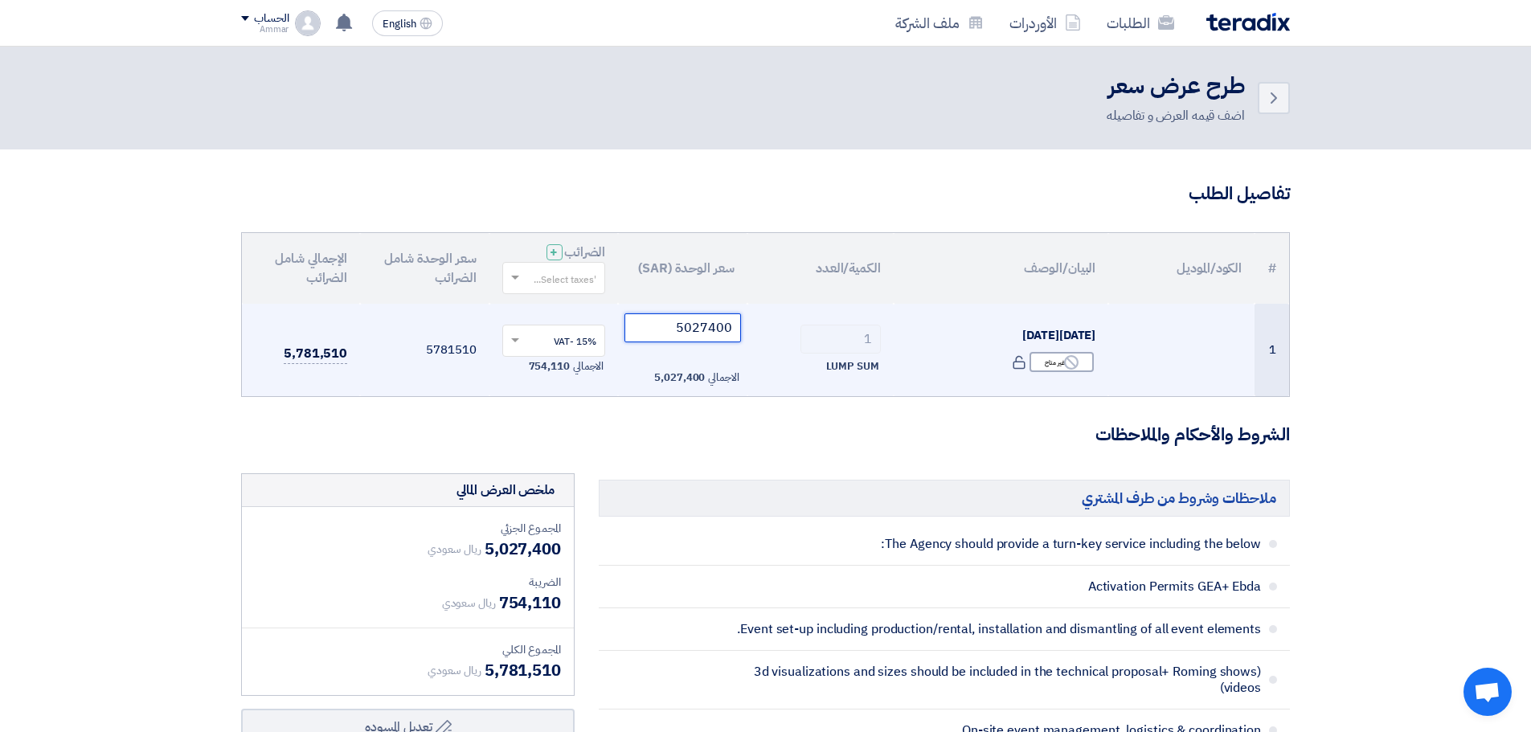
click at [705, 323] on input "5027400" at bounding box center [682, 327] width 117 height 29
paste input "11556372.36"
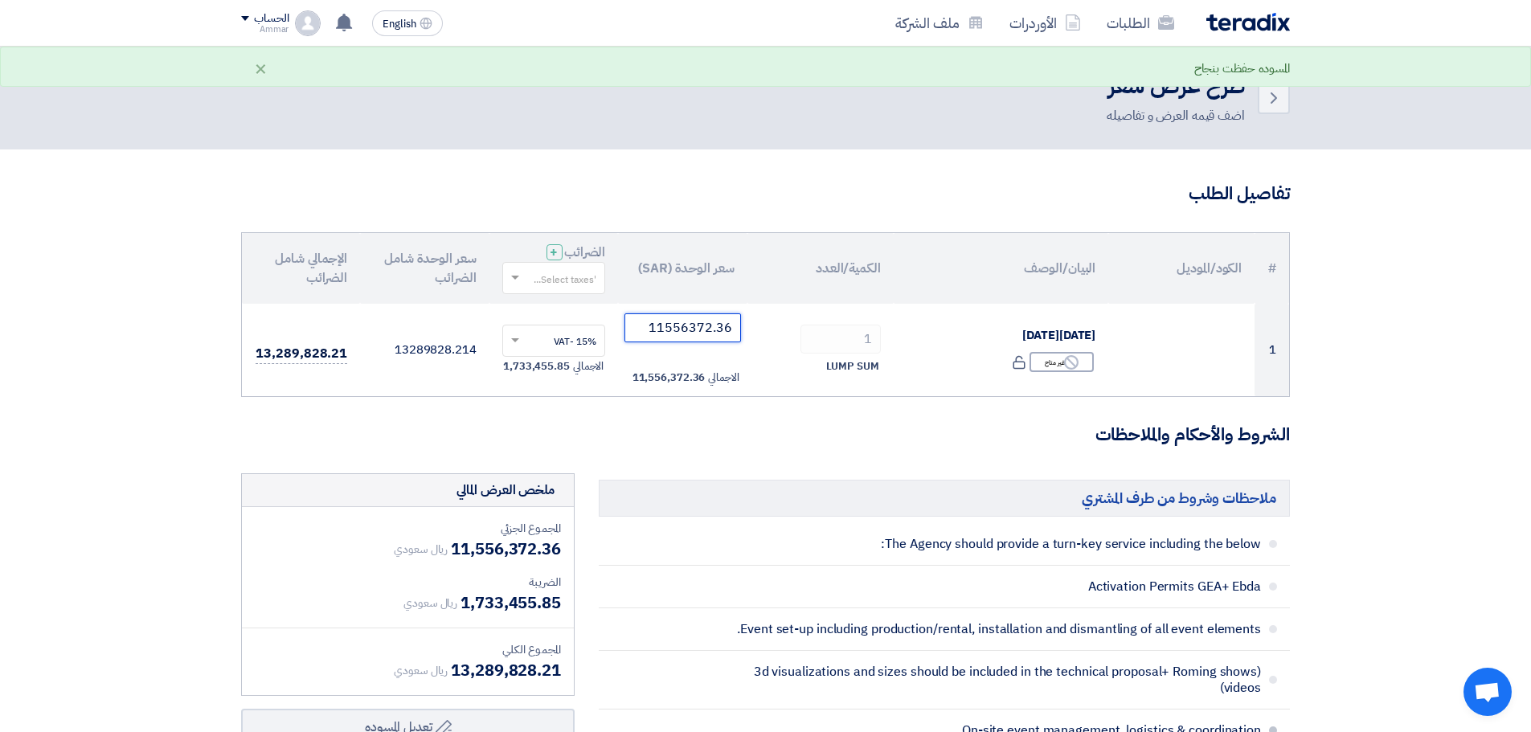
type input "11556372.36"
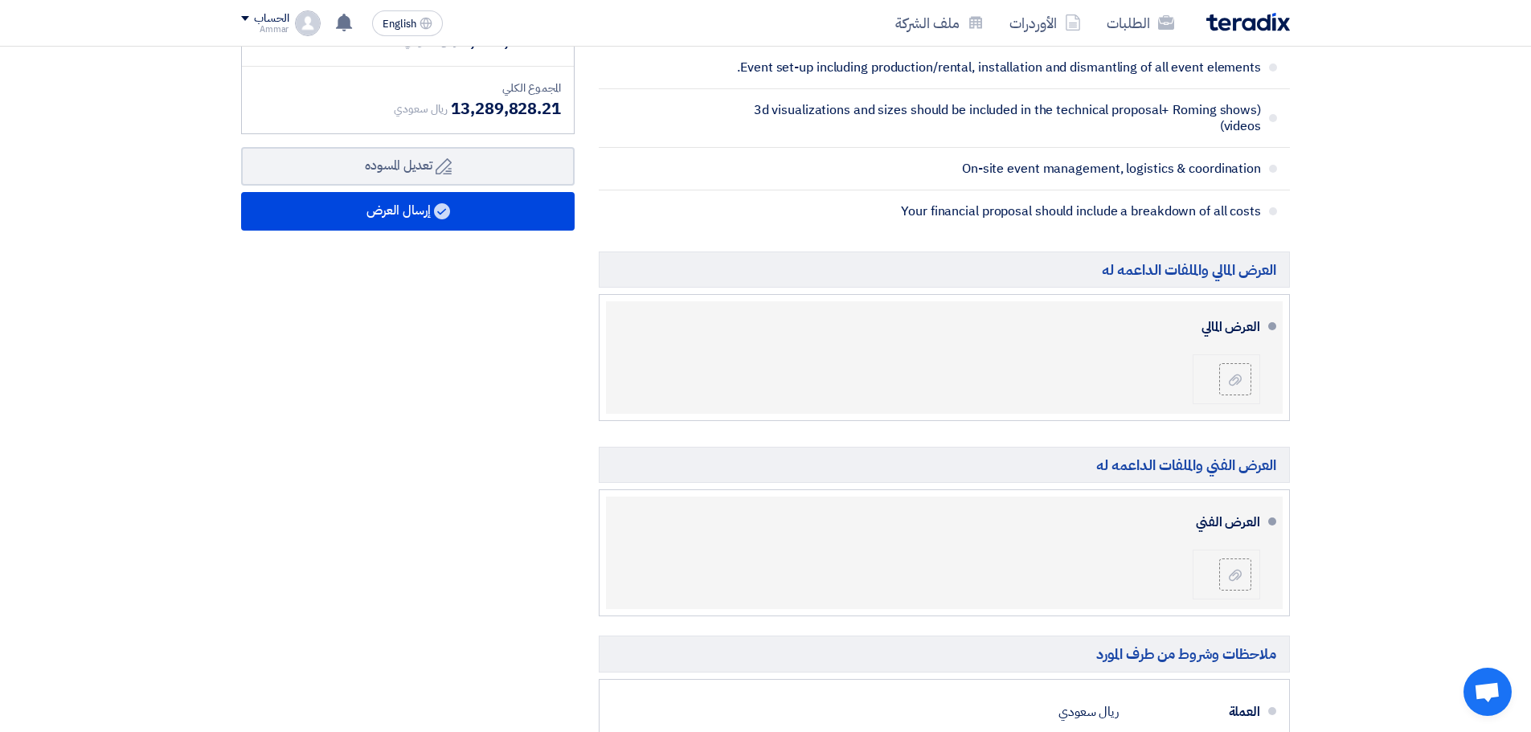
scroll to position [562, 0]
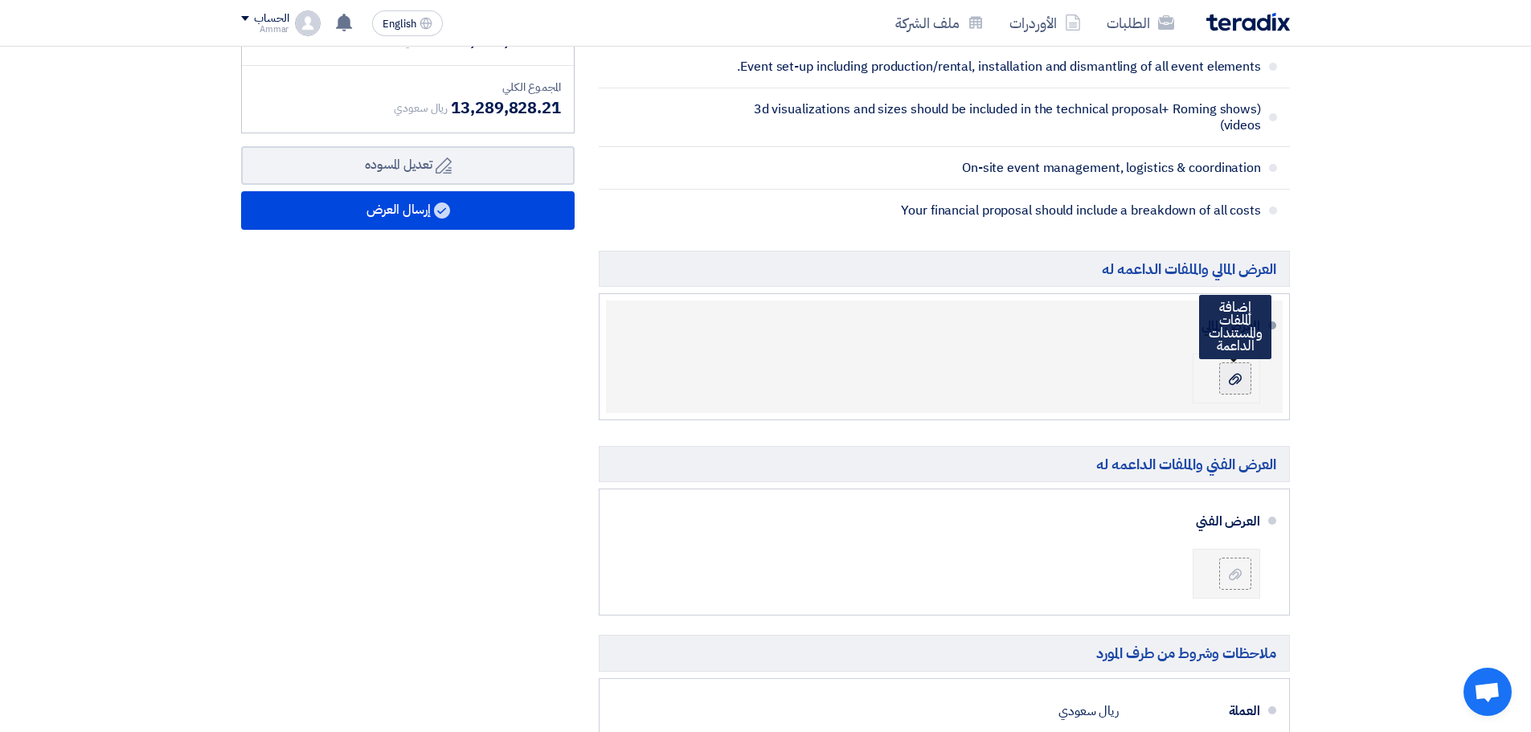
click at [1237, 378] on use at bounding box center [1235, 379] width 13 height 11
click at [0, 0] on input "file" at bounding box center [0, 0] width 0 height 0
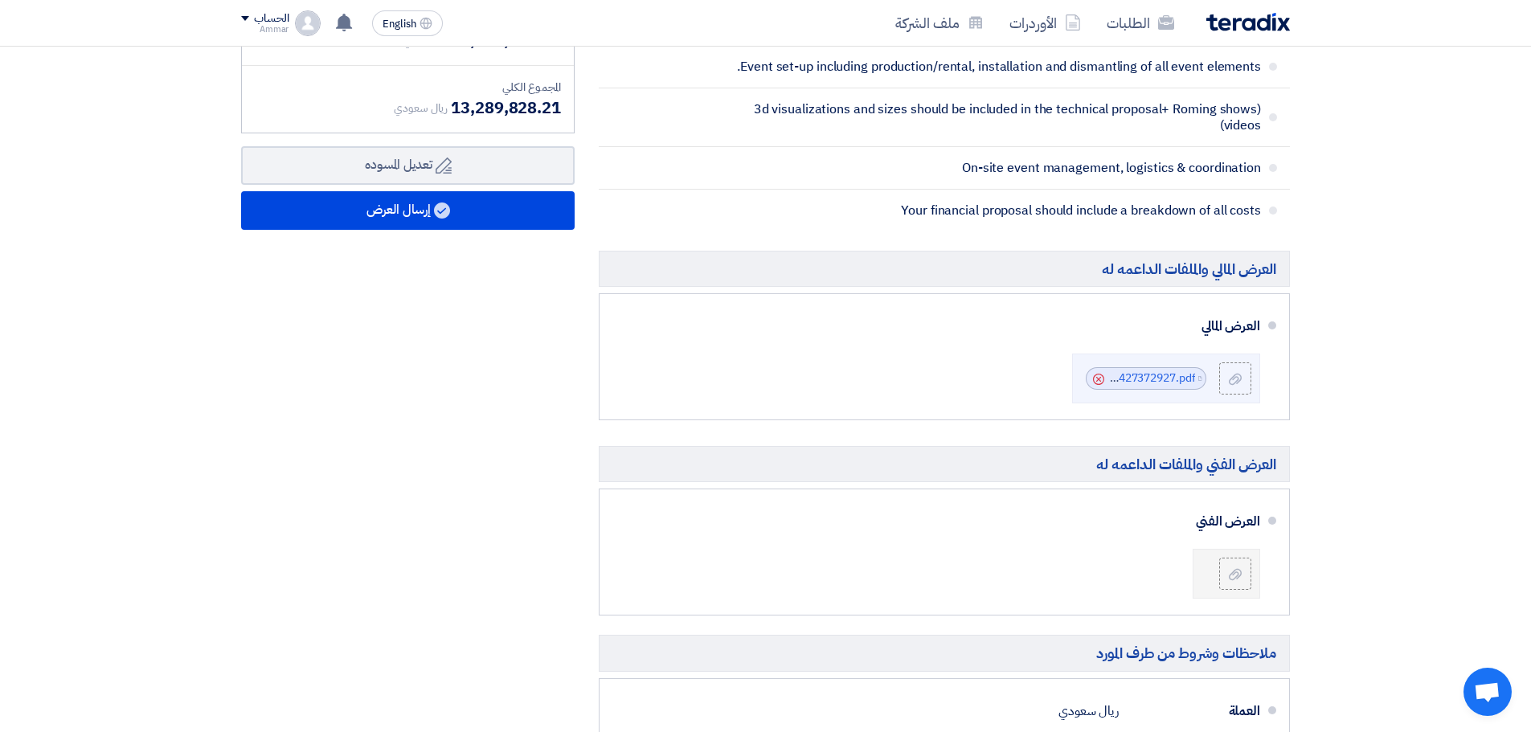
click at [344, 428] on div "ملخص [PERSON_NAME] المجموع الجزئي ريال سعودي 11,556,372.36 الضريبة" at bounding box center [408, 531] width 358 height 1240
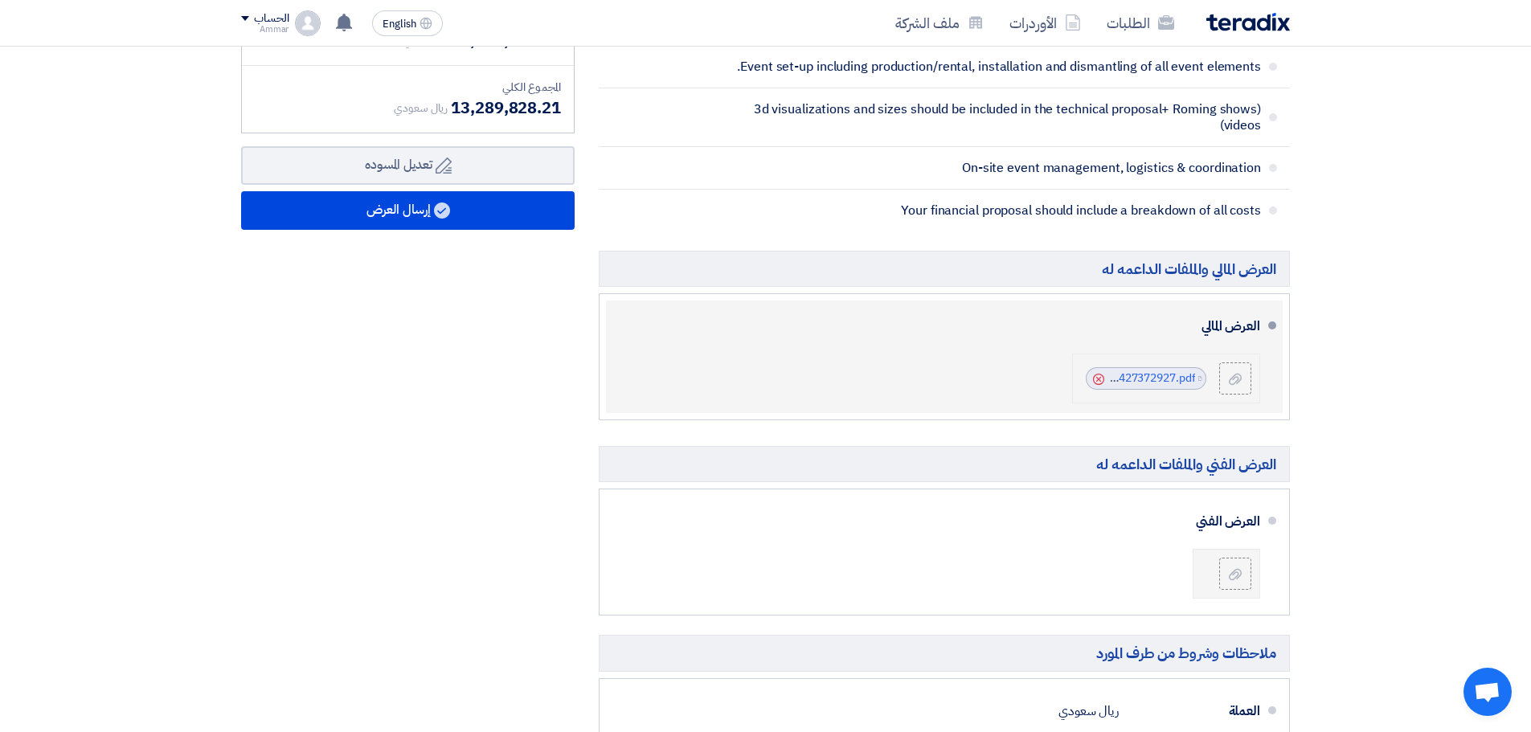
click at [1099, 381] on icon "Cancel" at bounding box center [1098, 379] width 11 height 11
click at [1233, 389] on label at bounding box center [1235, 378] width 32 height 32
click at [0, 0] on input "file" at bounding box center [0, 0] width 0 height 0
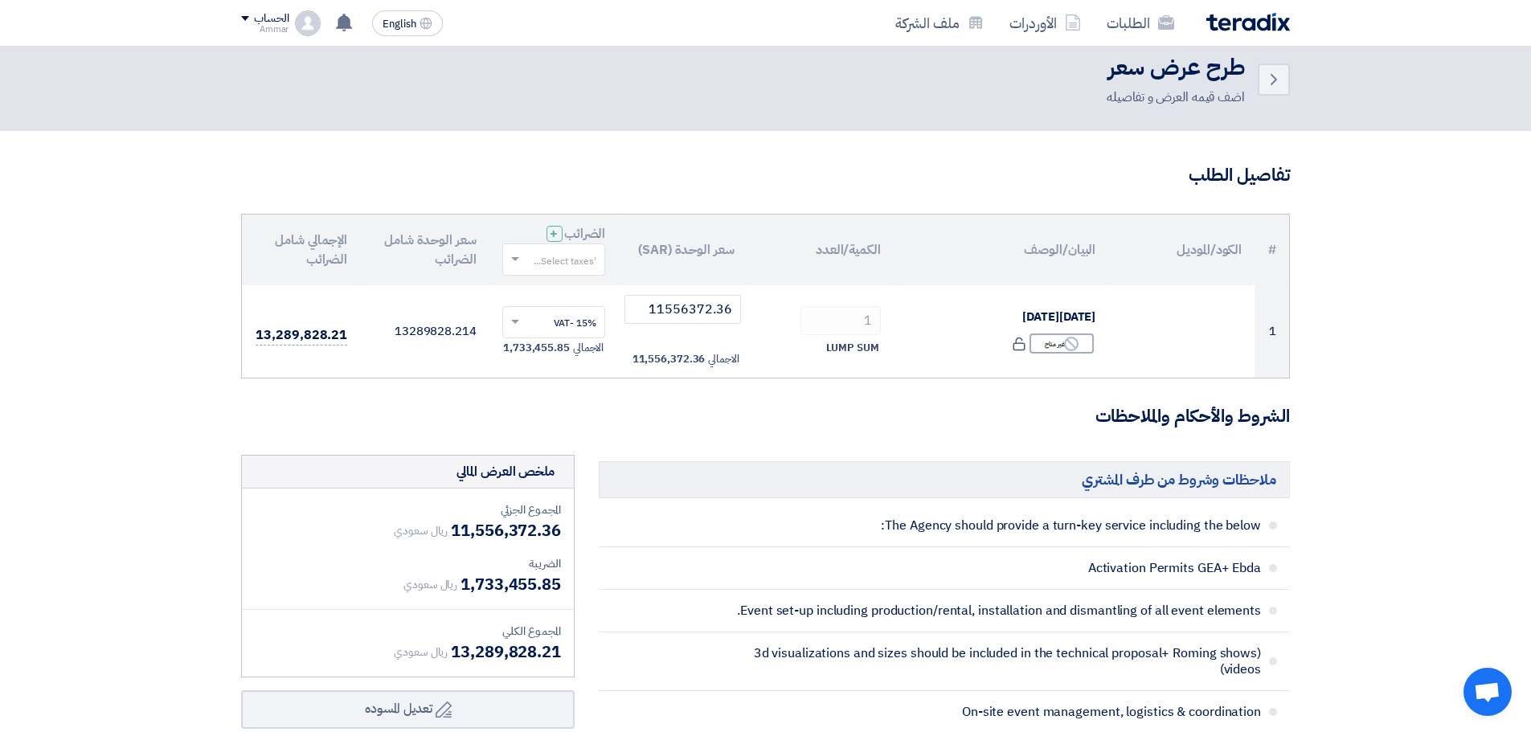
scroll to position [0, 0]
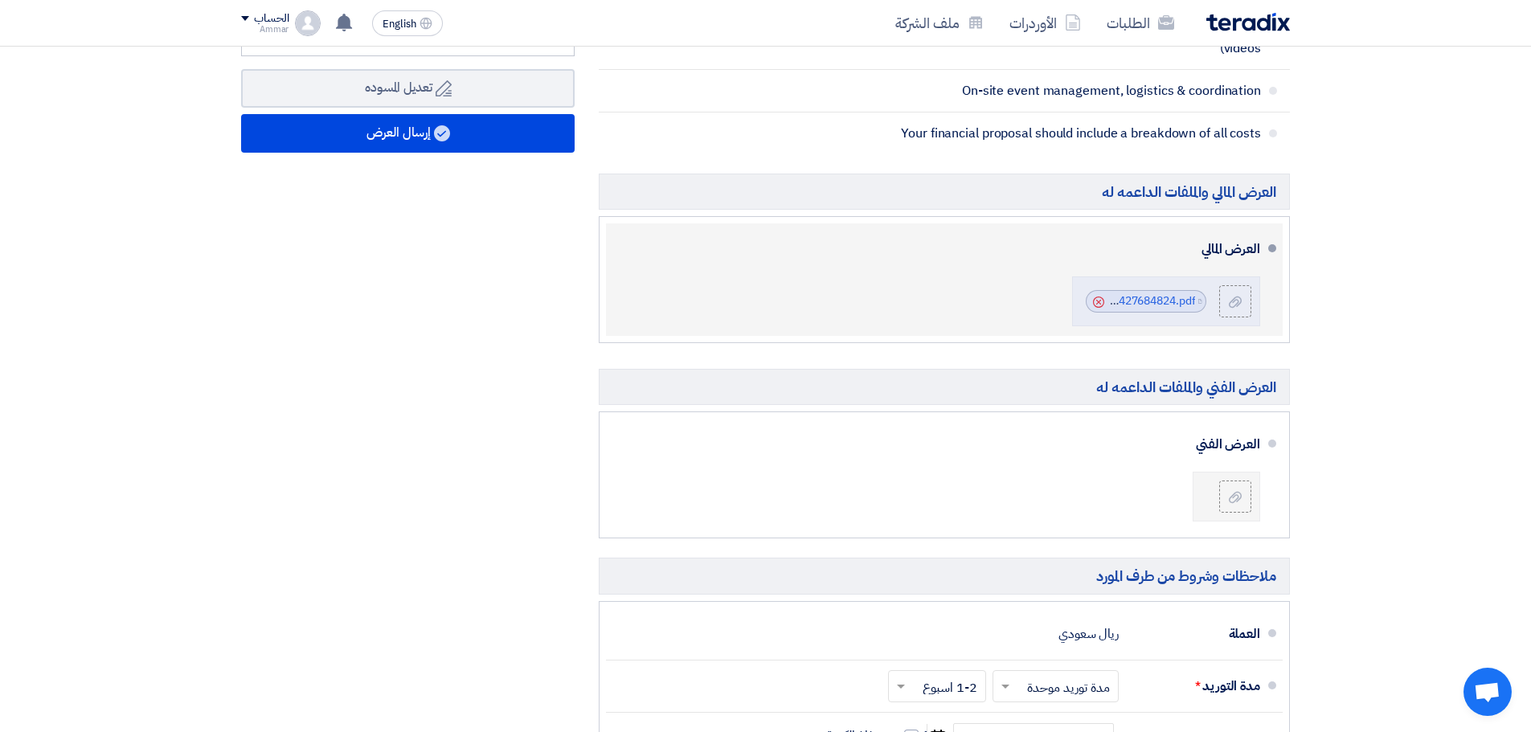
scroll to position [643, 0]
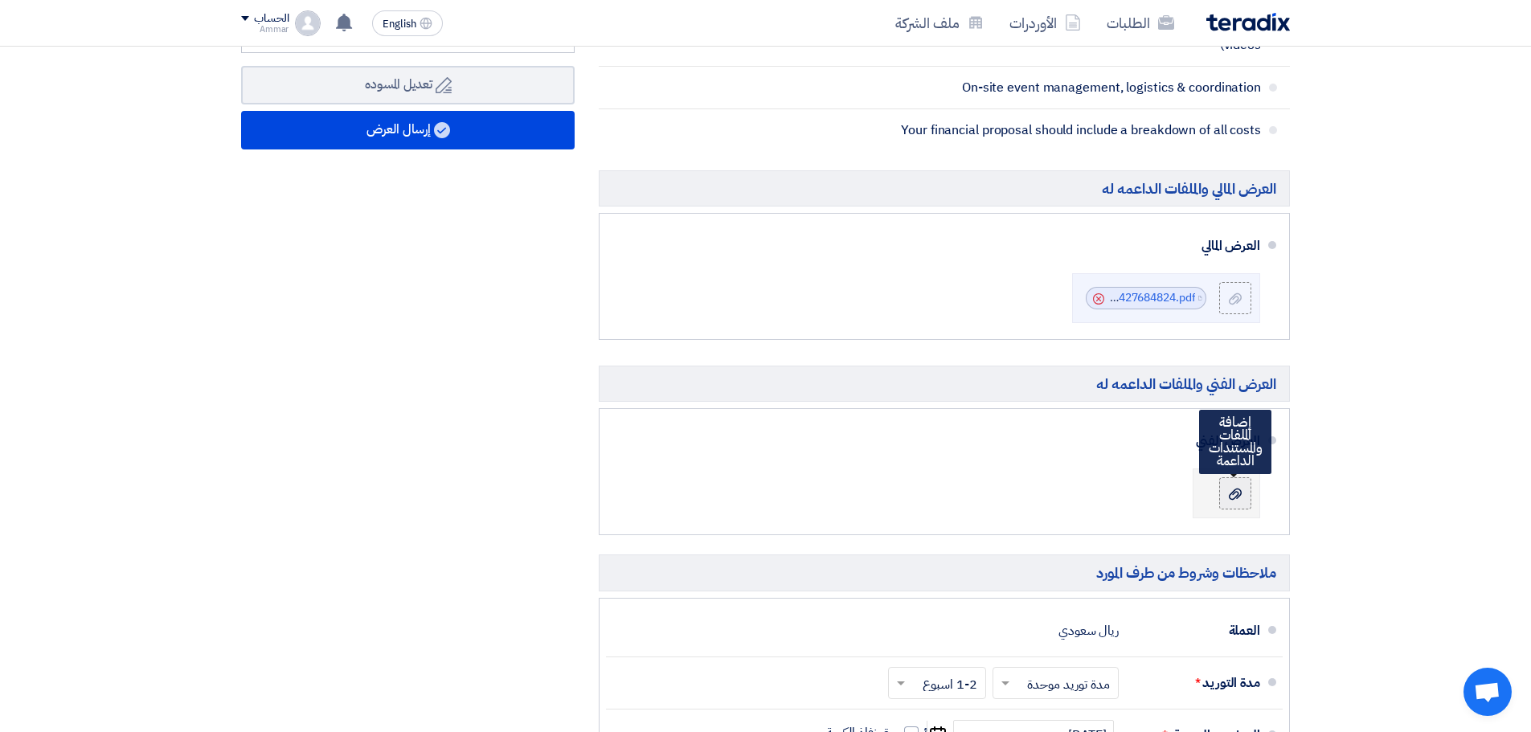
click at [1223, 489] on label at bounding box center [1235, 493] width 32 height 32
click at [0, 0] on input "file" at bounding box center [0, 0] width 0 height 0
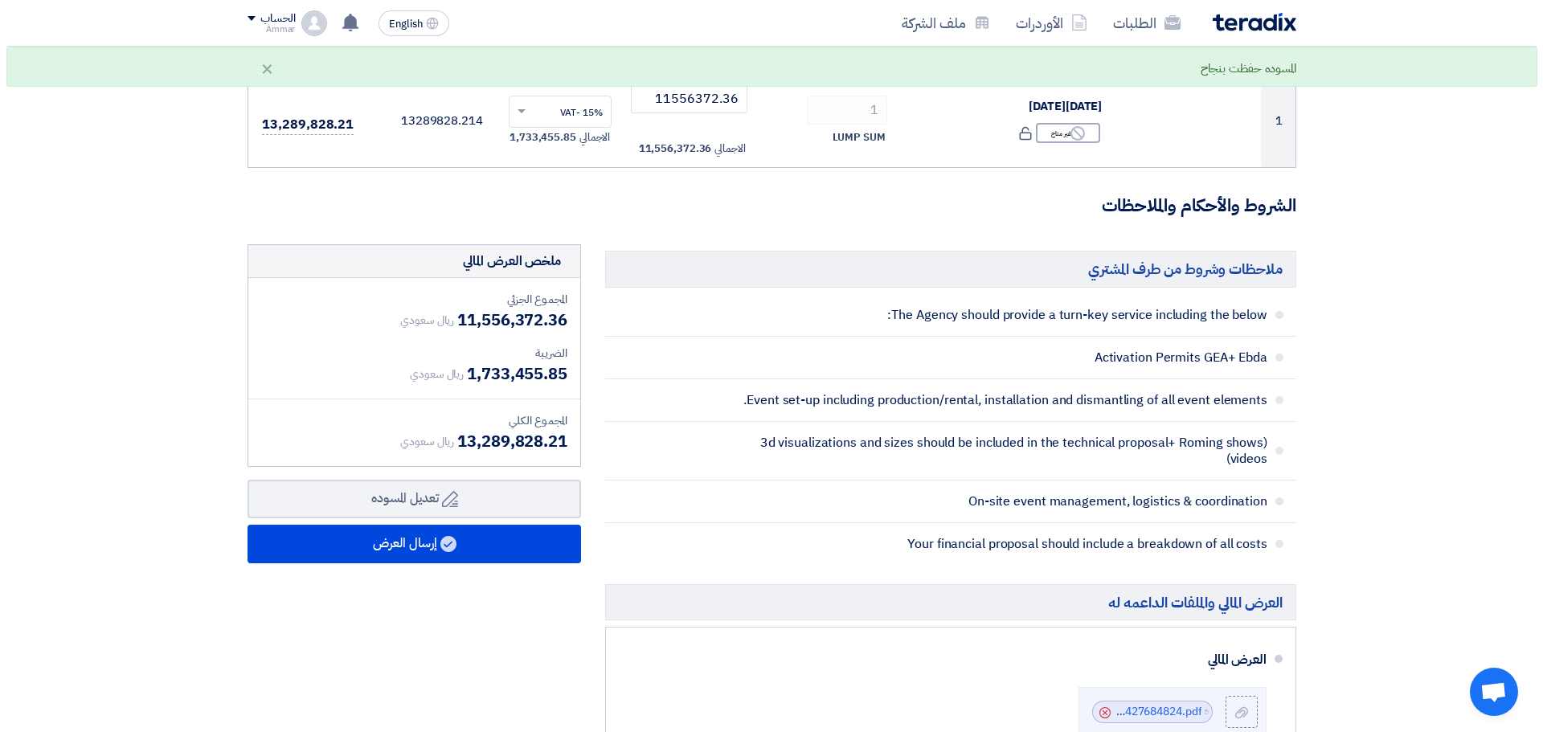
scroll to position [241, 0]
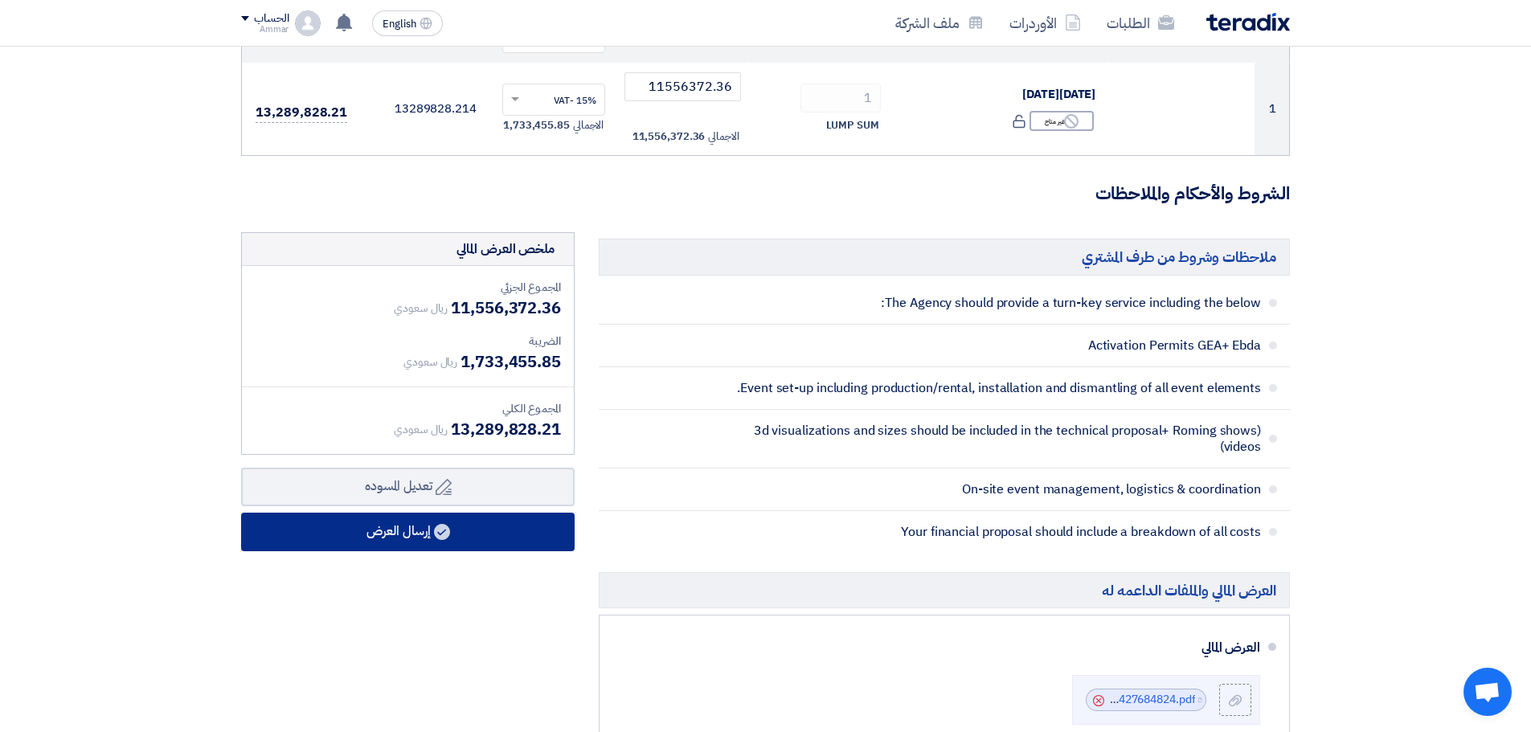
click at [494, 544] on button "إرسال العرض" at bounding box center [407, 532] width 333 height 39
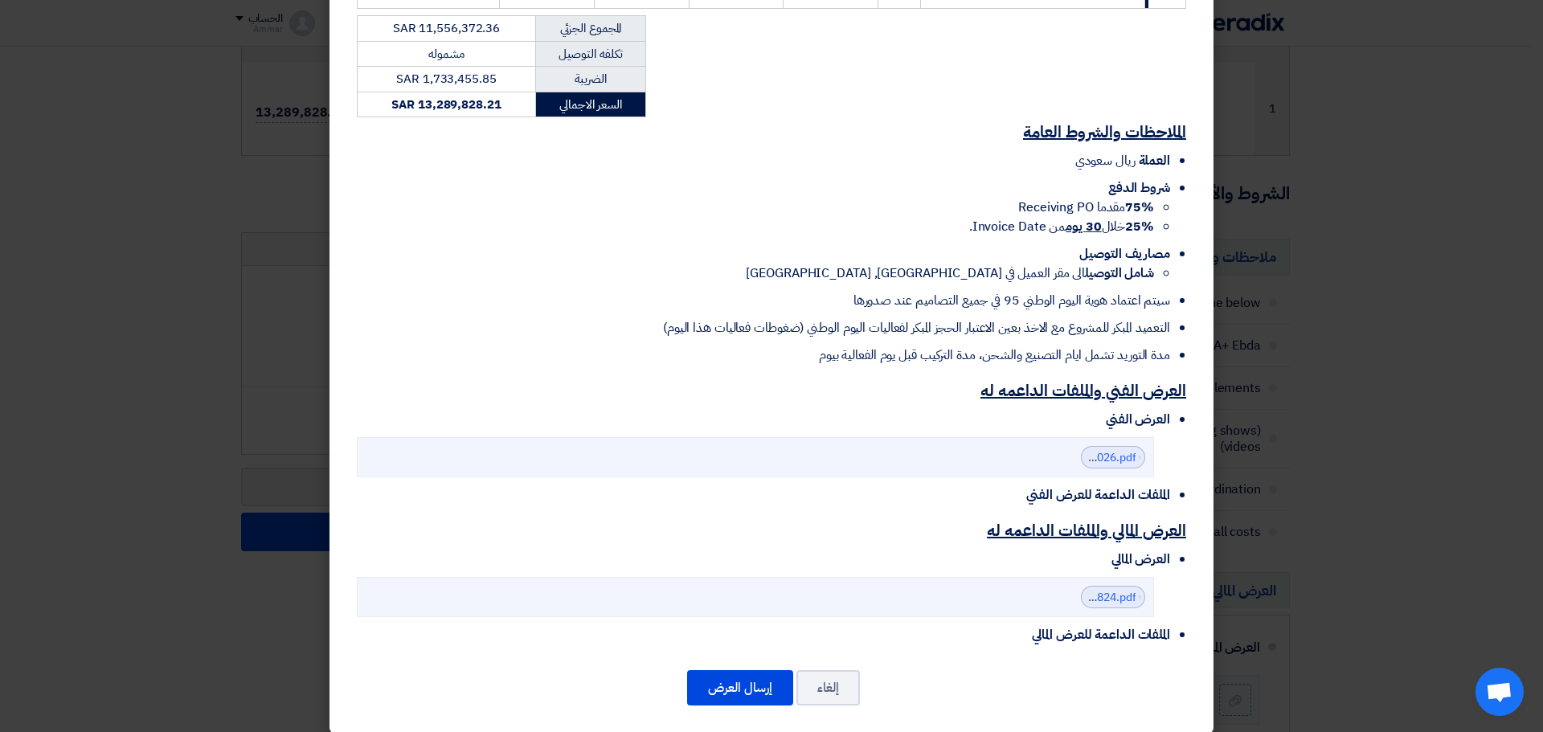
scroll to position [376, 0]
click at [783, 674] on button "إرسال العرض" at bounding box center [740, 686] width 106 height 35
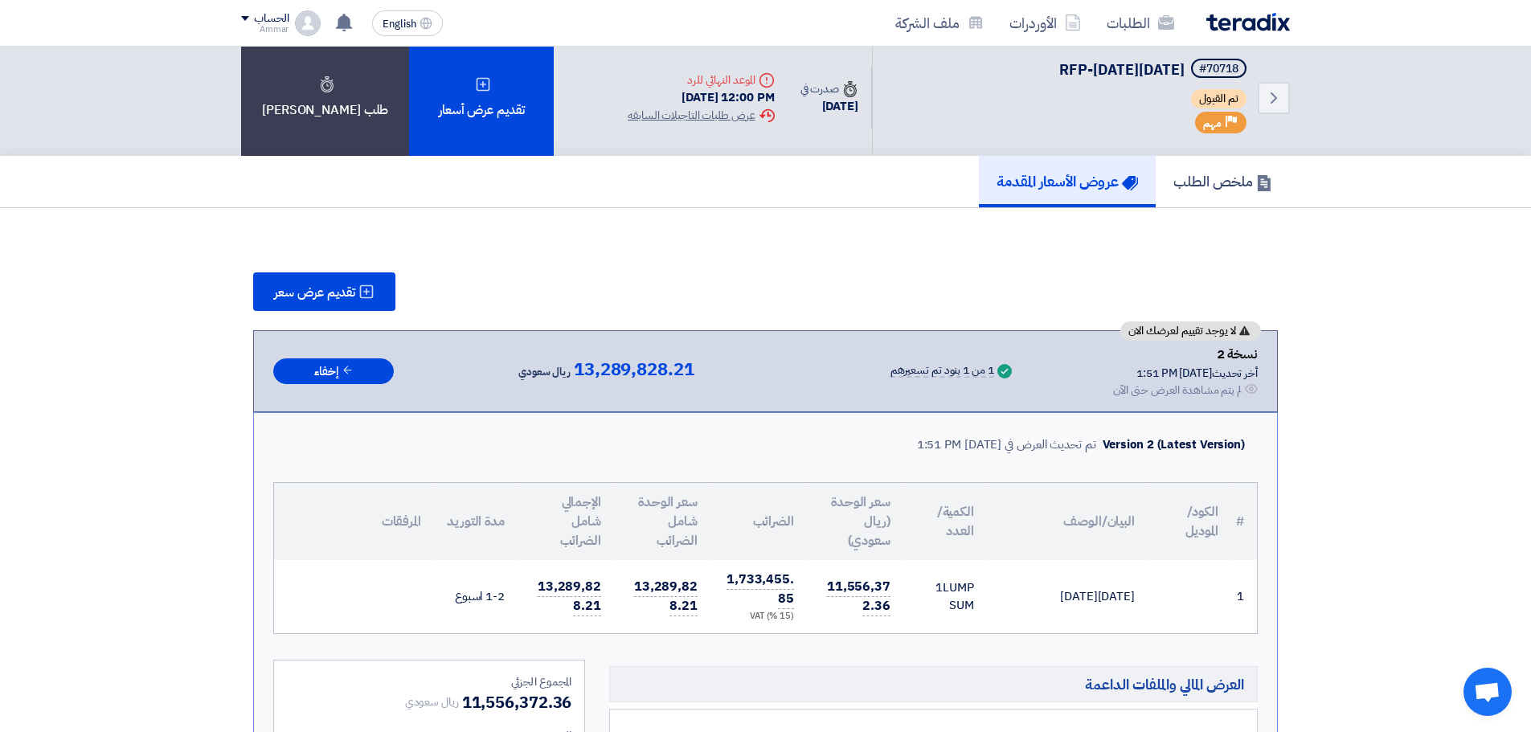
scroll to position [0, 0]
